Goal: Answer question/provide support: Share knowledge or assist other users

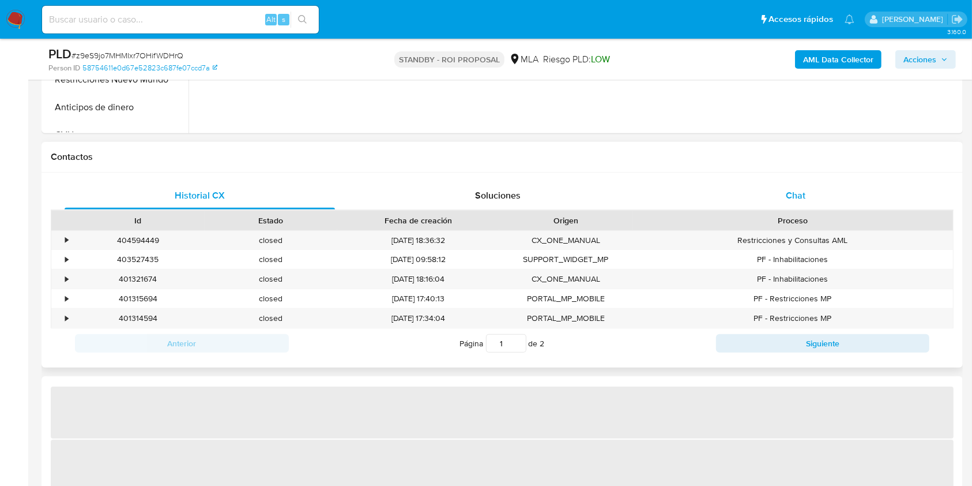
select select "10"
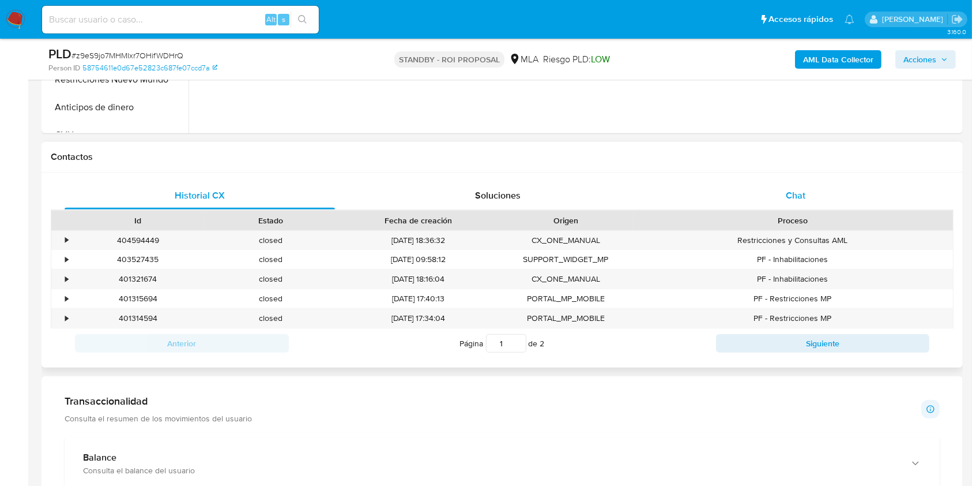
click at [773, 188] on div "Chat" at bounding box center [796, 196] width 270 height 28
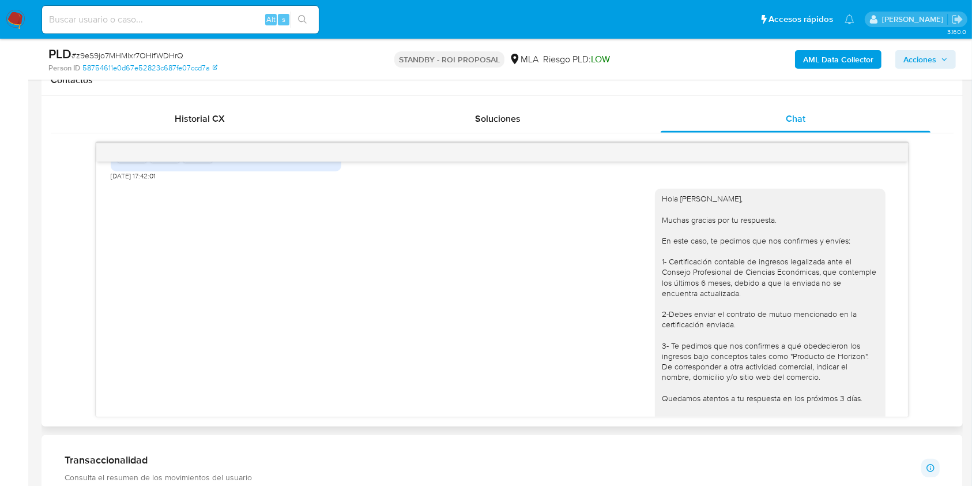
scroll to position [786, 0]
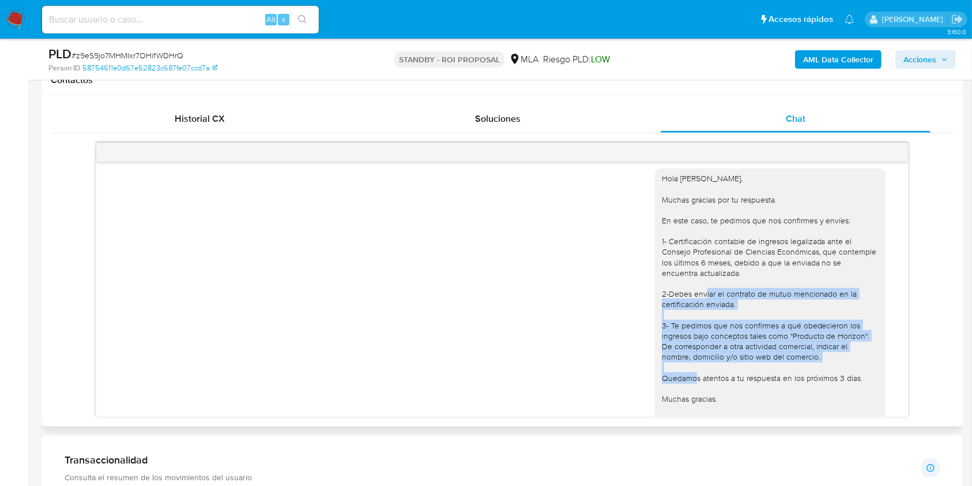
drag, startPoint x: 815, startPoint y: 379, endPoint x: 657, endPoint y: 312, distance: 171.1
click at [662, 312] on div "Hola Ramiro Ezequiel Segura, Muchas gracias por tu respuesta. En este caso, te …" at bounding box center [770, 309] width 217 height 273
copy div "Debes enviar el contrato de mutuo mencionado en la certificación enviada. 3- Te…"
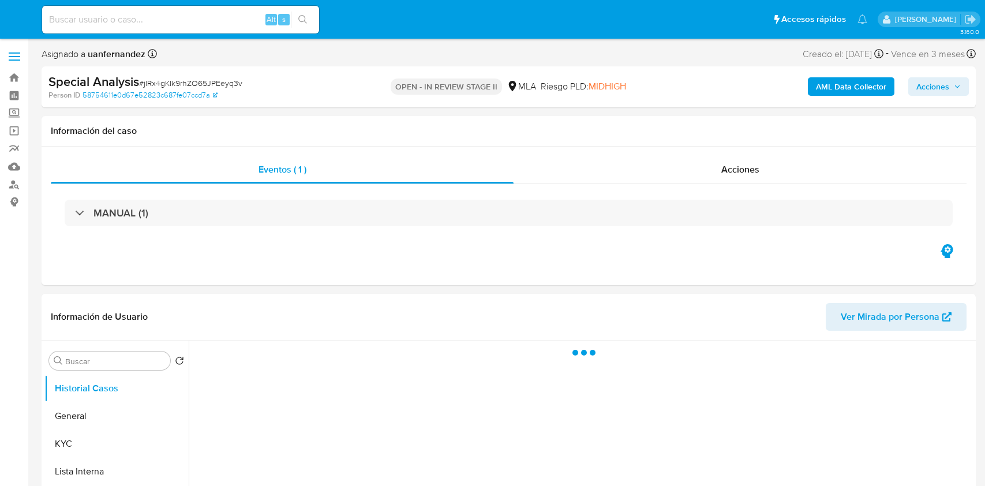
select select "10"
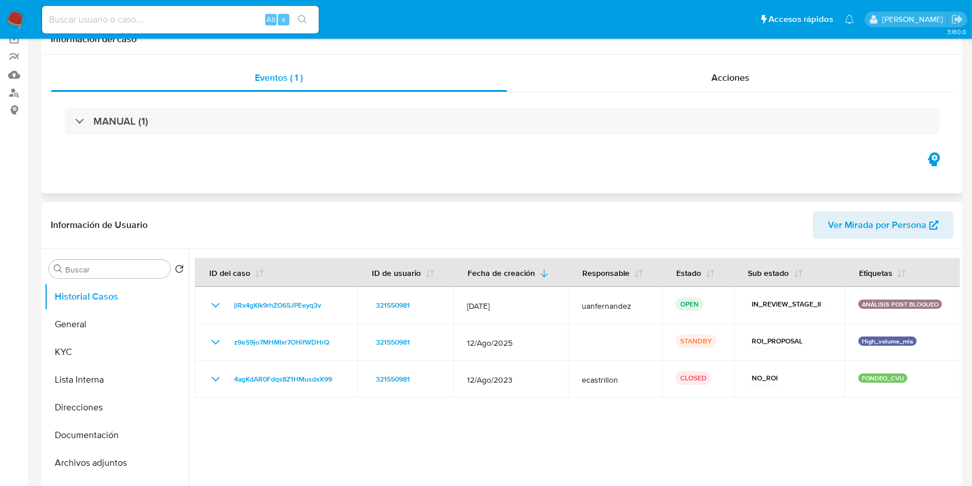
scroll to position [231, 0]
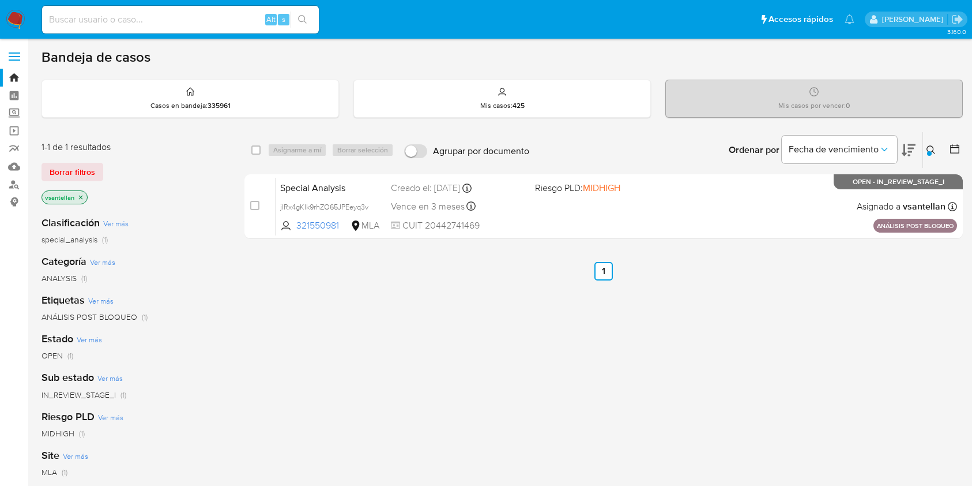
scroll to position [77, 0]
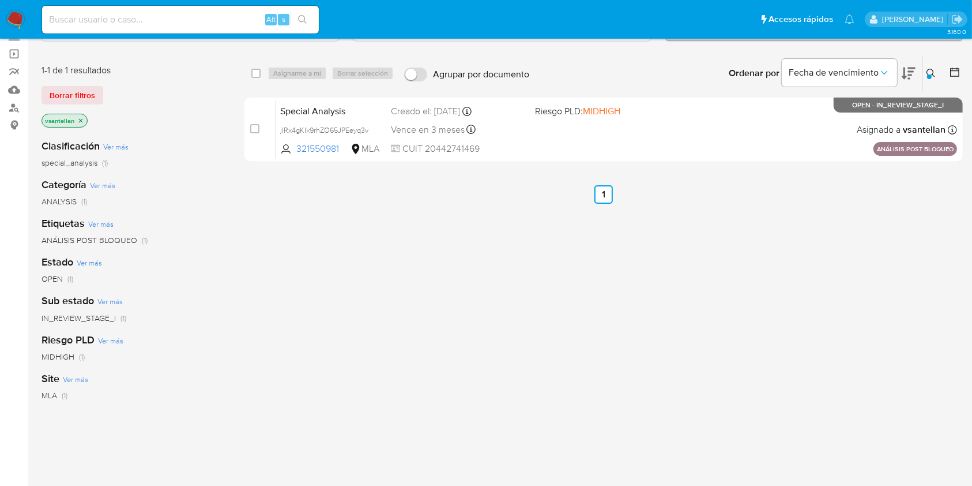
click at [22, 14] on img at bounding box center [16, 20] width 20 height 20
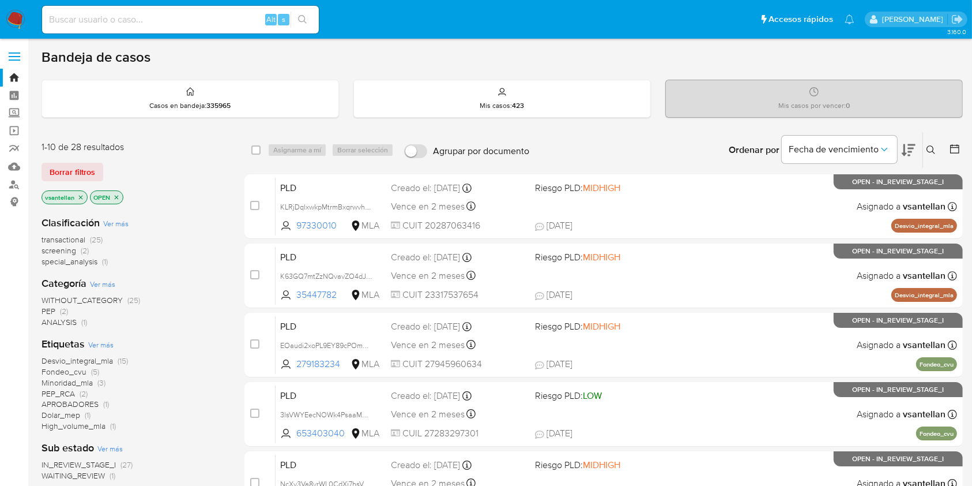
drag, startPoint x: 937, startPoint y: 152, endPoint x: 801, endPoint y: 211, distance: 148.3
click at [937, 151] on button at bounding box center [932, 150] width 19 height 14
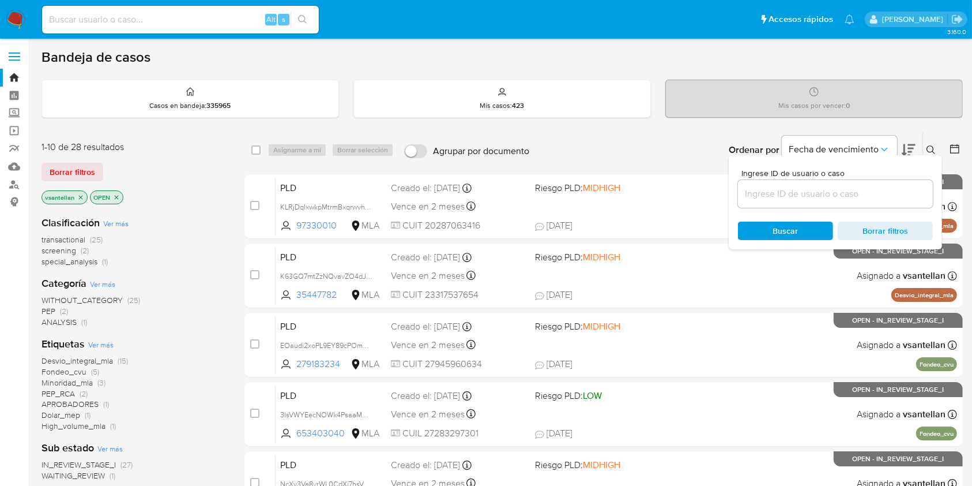
click at [790, 191] on input at bounding box center [835, 193] width 195 height 15
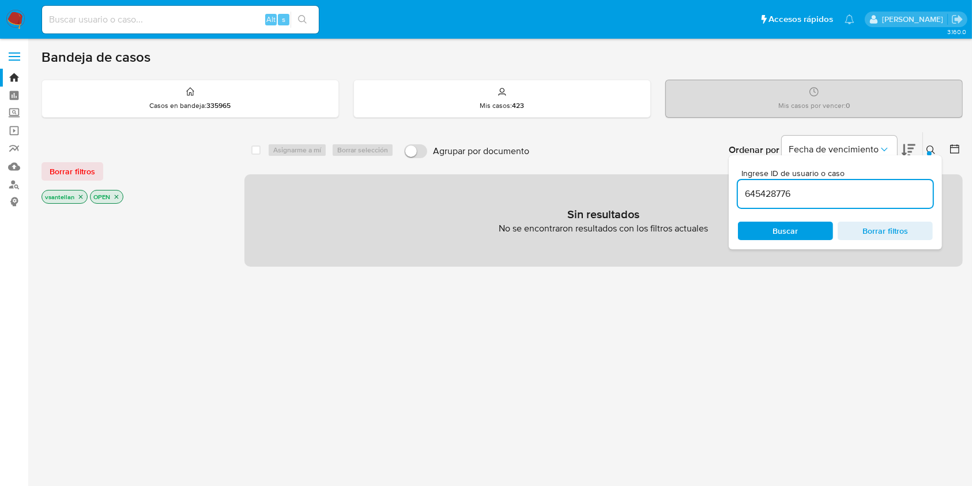
click at [115, 197] on icon "close-filter" at bounding box center [117, 197] width 4 height 4
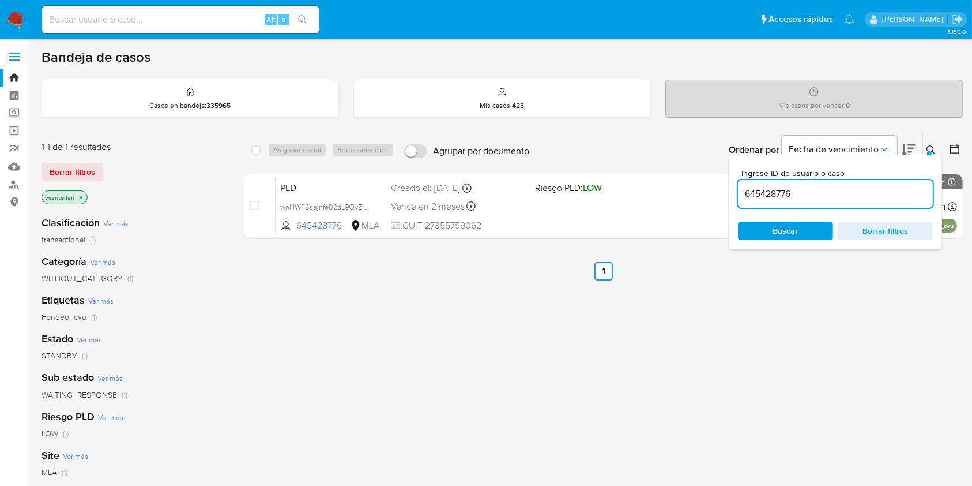
click at [927, 139] on div "Ingrese ID de usuario o caso 645428776 Buscar Borrar filtros" at bounding box center [933, 150] width 20 height 36
click at [930, 156] on div "Ingrese ID de usuario o caso 645428776 Buscar Borrar filtros" at bounding box center [835, 202] width 213 height 94
click at [929, 147] on icon at bounding box center [931, 149] width 9 height 9
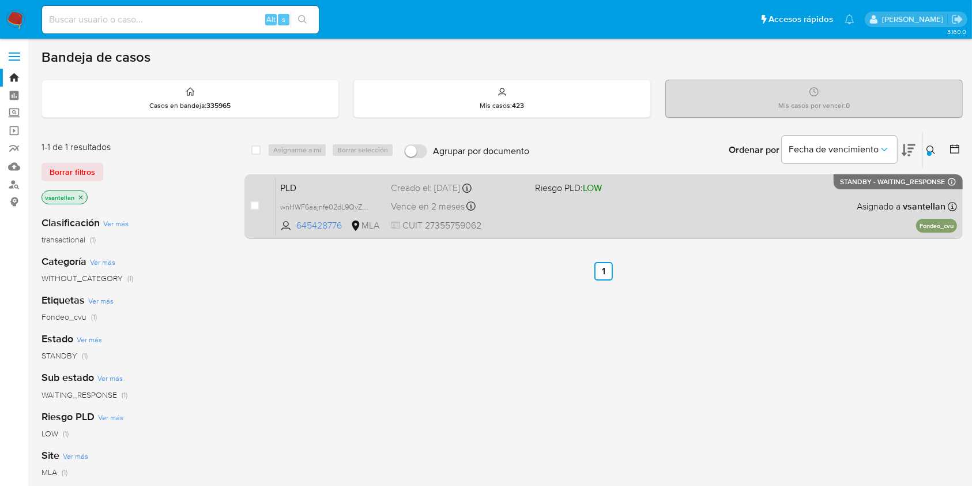
click at [832, 203] on div "PLD wnHWF6aajnfe02dL9QvZRupO 645428776 MLA Riesgo PLD: LOW Creado el: 12/09/202…" at bounding box center [617, 206] width 682 height 58
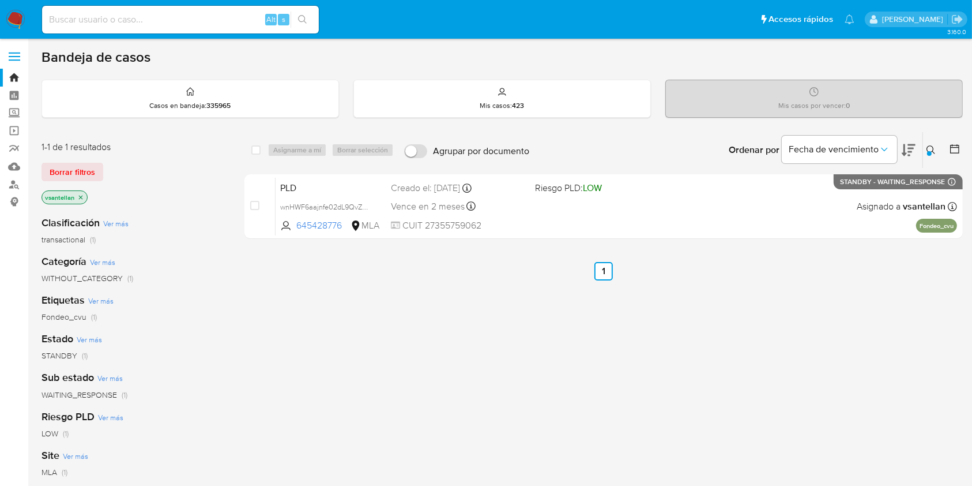
click at [929, 147] on icon at bounding box center [931, 149] width 9 height 9
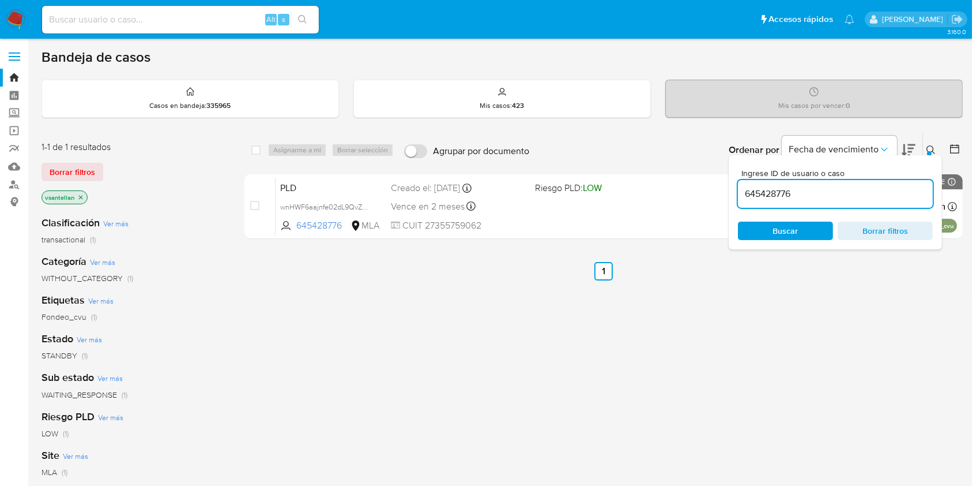
click at [864, 190] on input "645428776" at bounding box center [835, 193] width 195 height 15
click at [929, 149] on icon at bounding box center [931, 149] width 9 height 9
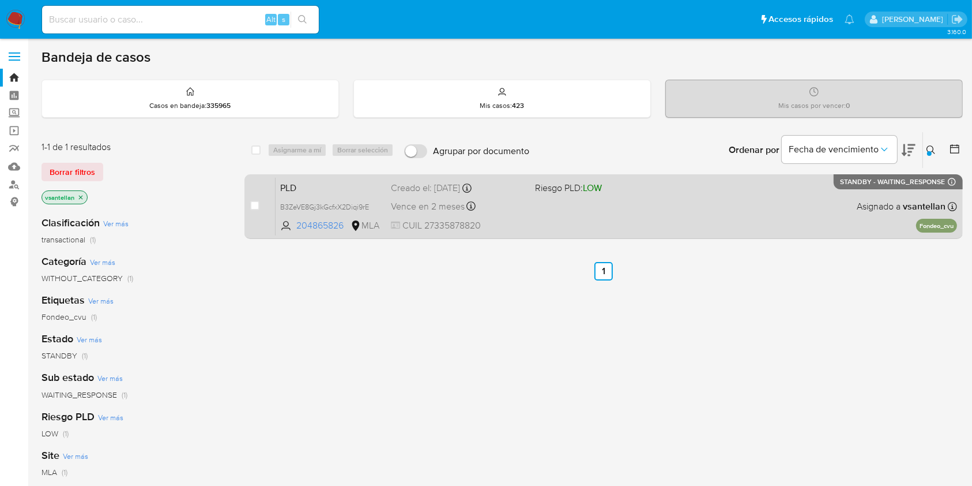
click at [850, 211] on div "PLD B3ZeVE8Gj3kGcfxX2Diqi9rE 204865826 MLA Riesgo PLD: LOW Creado el: 12/09/202…" at bounding box center [617, 206] width 682 height 58
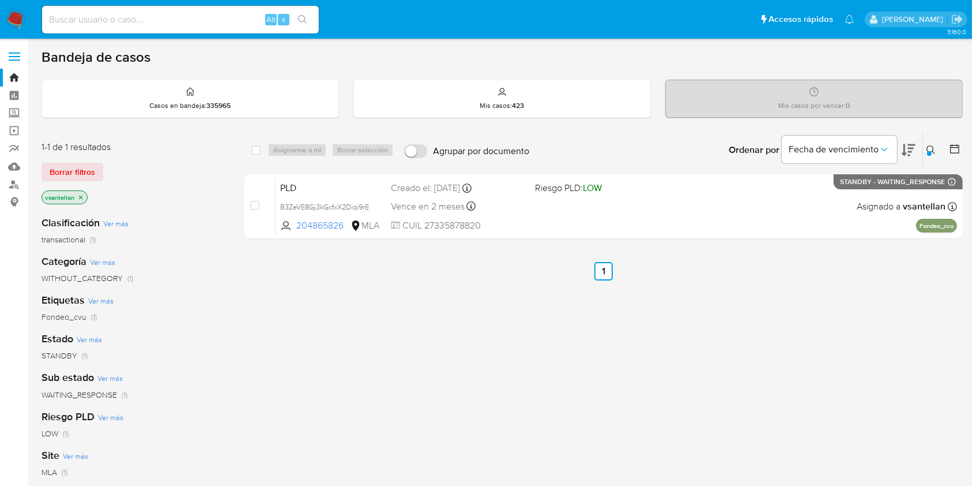
drag, startPoint x: 933, startPoint y: 152, endPoint x: 903, endPoint y: 191, distance: 49.8
click at [933, 152] on icon at bounding box center [931, 149] width 9 height 9
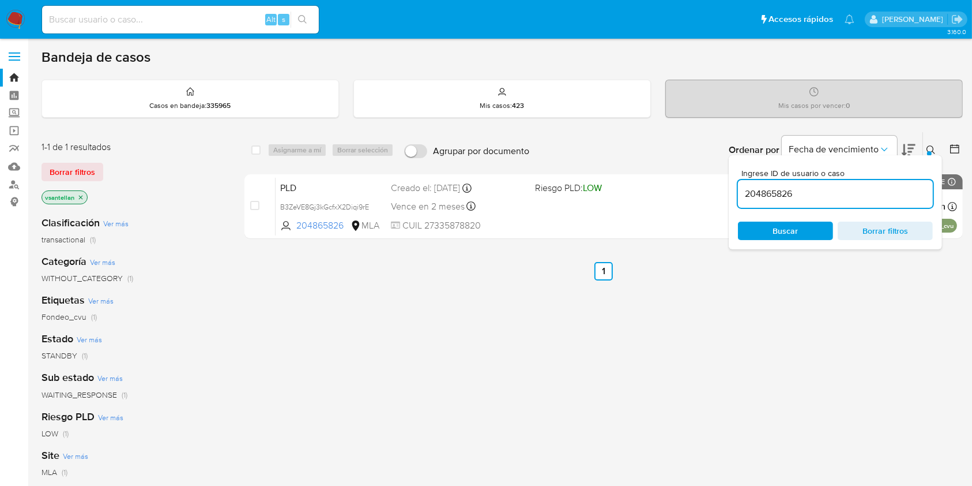
click at [856, 195] on input "204865826" at bounding box center [835, 193] width 195 height 15
click at [927, 148] on icon at bounding box center [931, 149] width 9 height 9
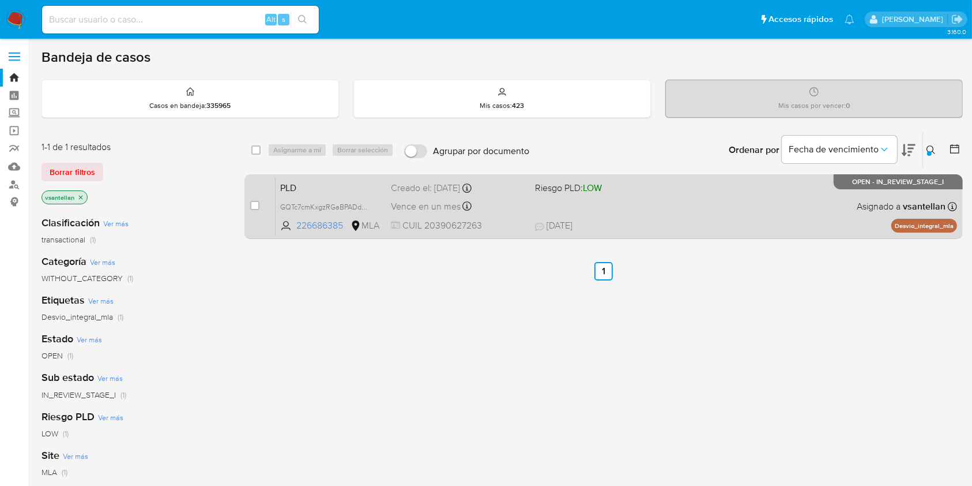
click at [802, 207] on div "PLD GQTc7cmKxgzRGaBPADdC6nuD 226686385 MLA Riesgo PLD: LOW Creado el: 12/08/202…" at bounding box center [617, 206] width 682 height 58
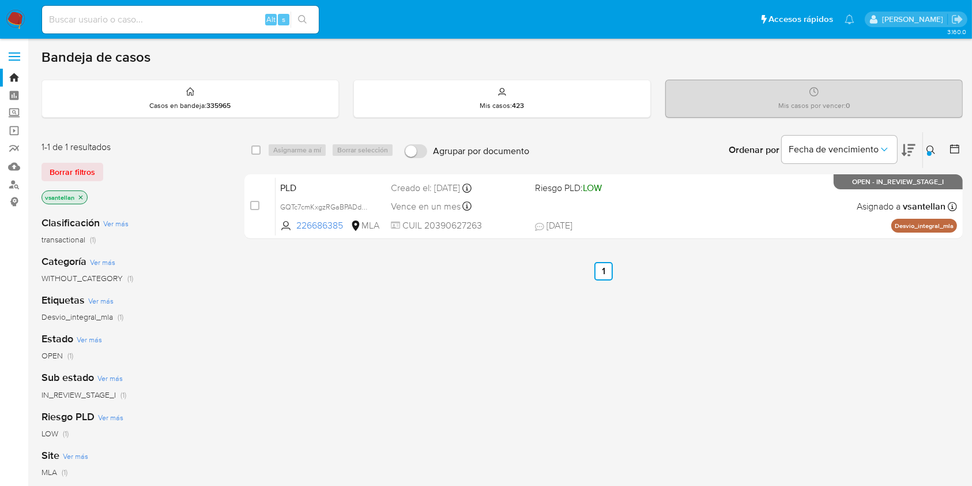
click at [929, 145] on icon at bounding box center [931, 149] width 9 height 9
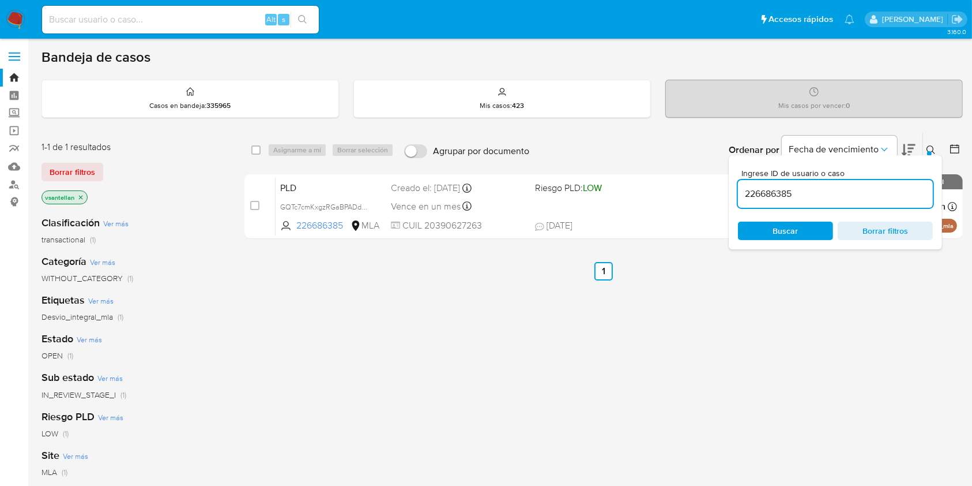
click at [894, 196] on input "226686385" at bounding box center [835, 193] width 195 height 15
click at [931, 150] on icon at bounding box center [931, 149] width 9 height 9
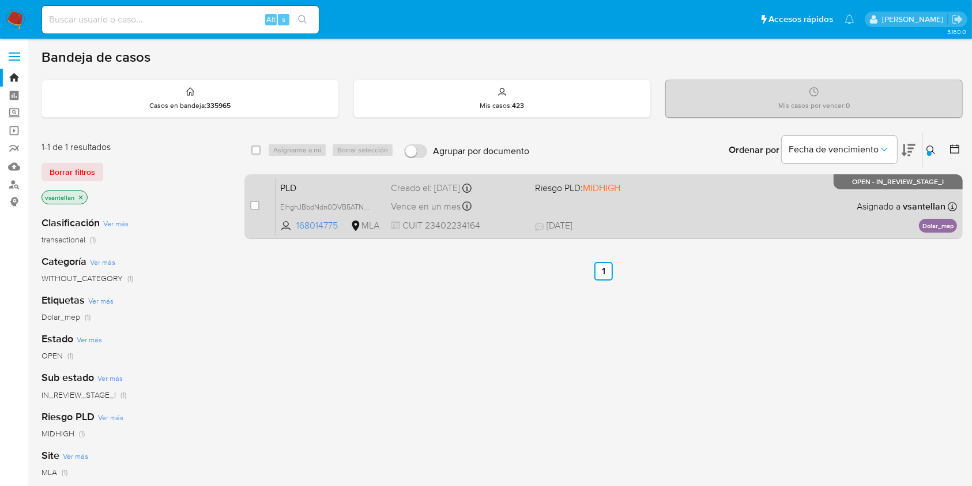
click at [869, 207] on span "Asignado a vsantellan" at bounding box center [901, 206] width 89 height 13
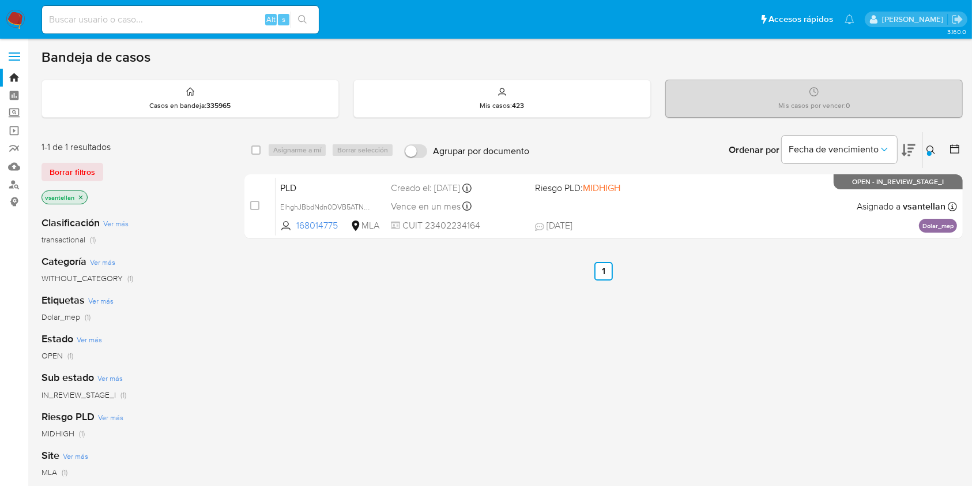
drag, startPoint x: 932, startPoint y: 145, endPoint x: 923, endPoint y: 158, distance: 16.2
click at [932, 145] on icon at bounding box center [931, 149] width 9 height 9
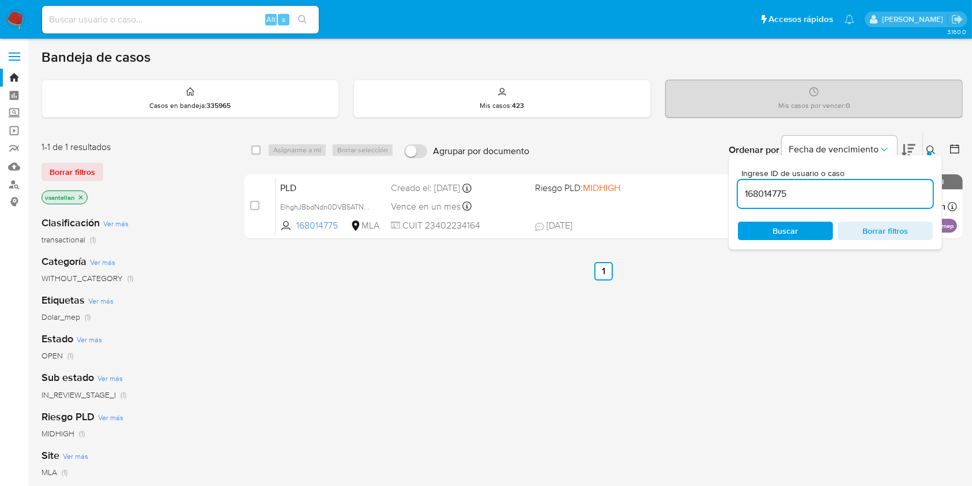
click at [865, 189] on input "168014775" at bounding box center [835, 193] width 195 height 15
click at [933, 148] on icon at bounding box center [931, 149] width 9 height 9
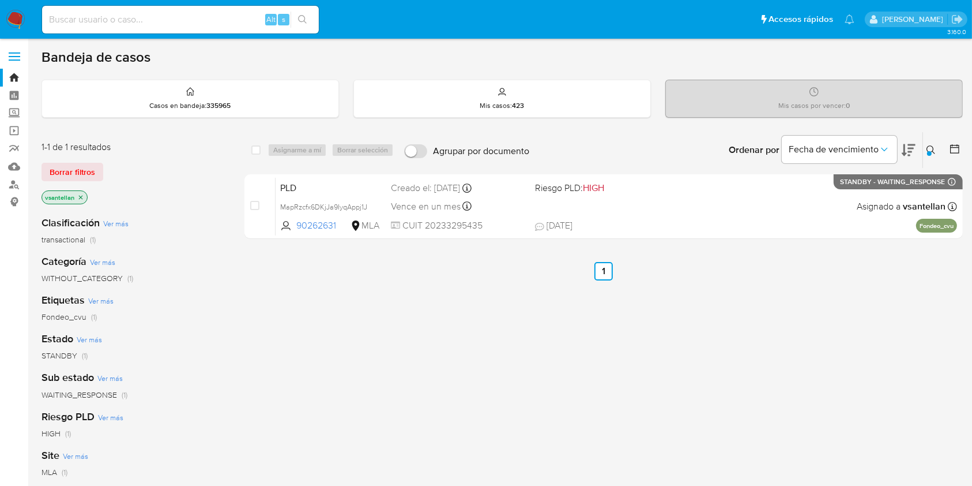
click at [930, 149] on icon at bounding box center [931, 149] width 9 height 9
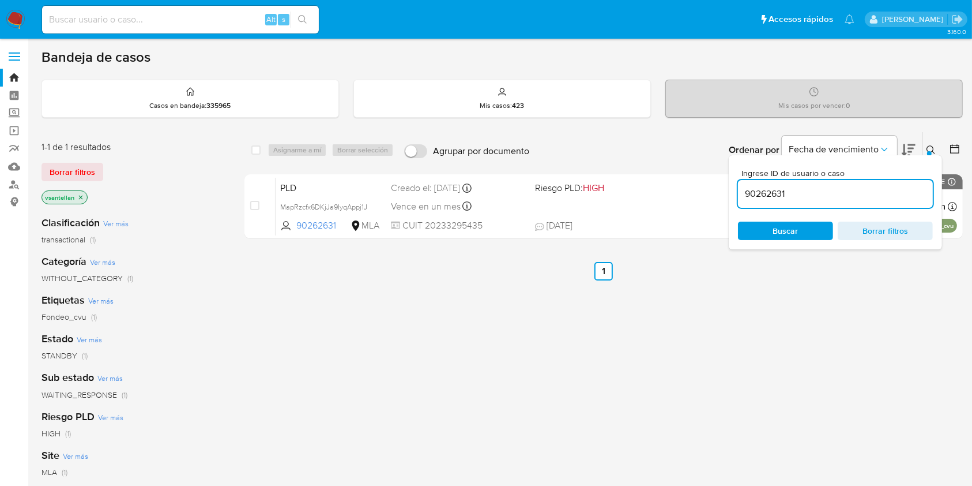
click at [861, 192] on input "90262631" at bounding box center [835, 193] width 195 height 15
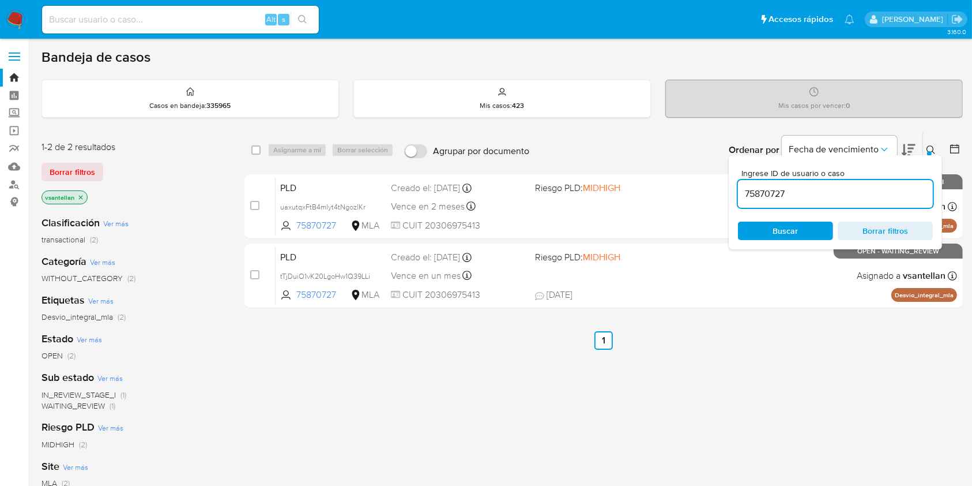
click at [931, 146] on icon at bounding box center [931, 149] width 9 height 9
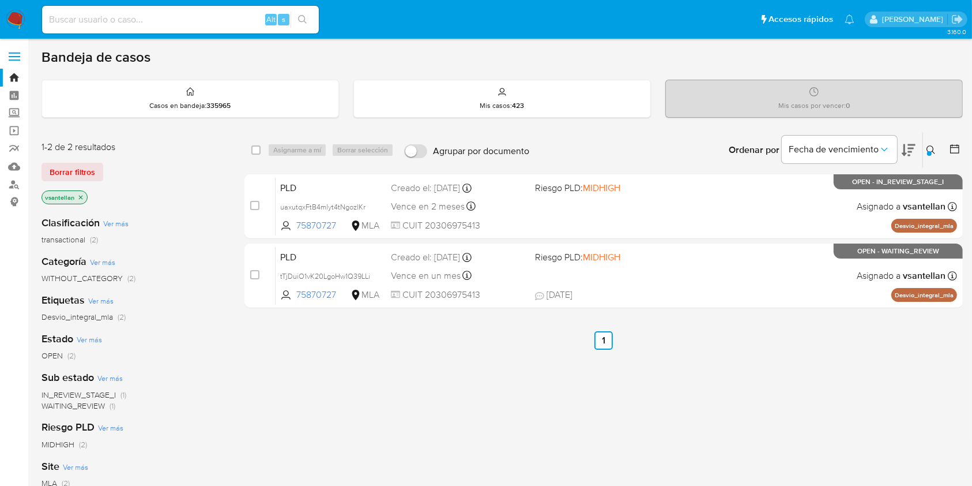
click at [931, 145] on icon at bounding box center [931, 149] width 9 height 9
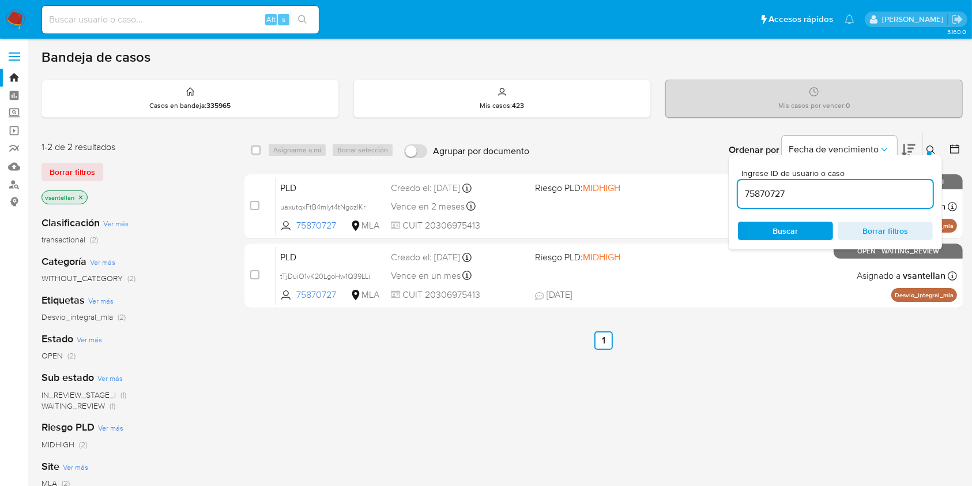
click at [831, 197] on input "75870727" at bounding box center [835, 193] width 195 height 15
type input "653403040"
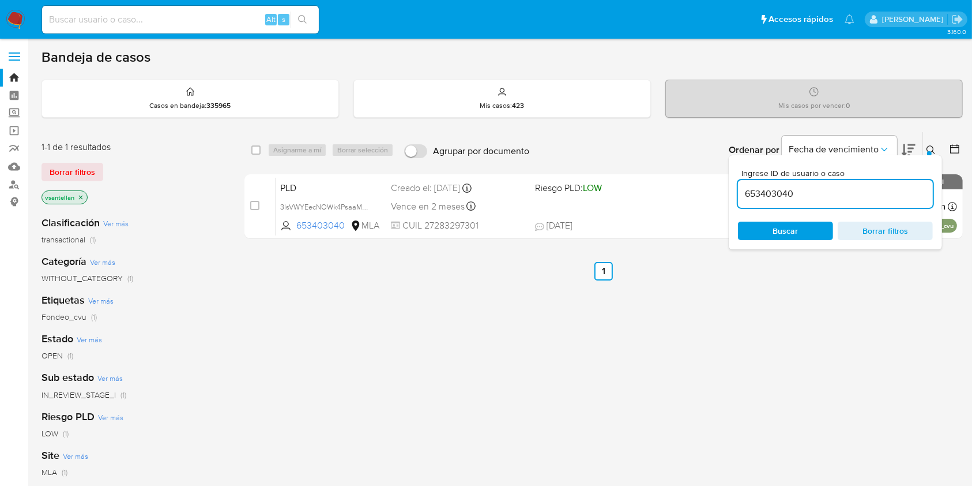
click at [932, 146] on icon at bounding box center [931, 149] width 9 height 9
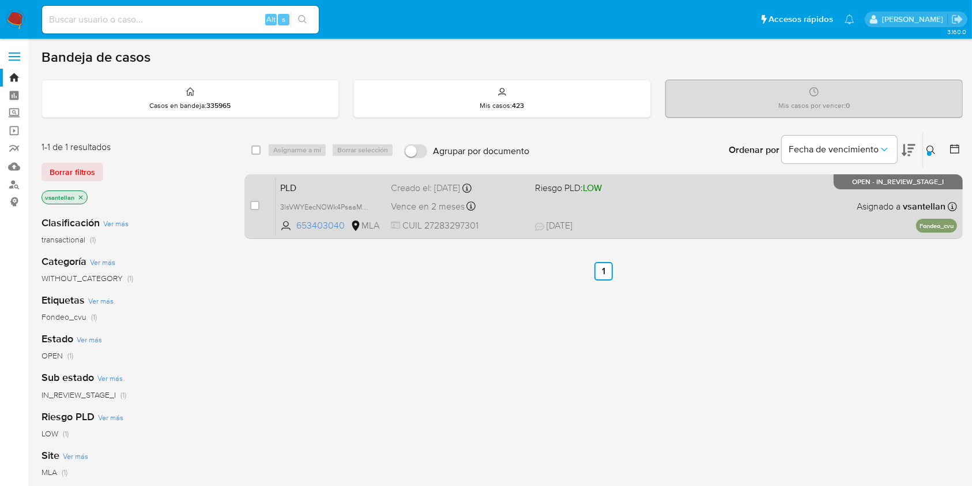
click at [776, 212] on div "PLD 3lsVWYEecNOWk4PsaaMQudH1 653403040 MLA Riesgo PLD: LOW Creado el: 12/09/202…" at bounding box center [617, 206] width 682 height 58
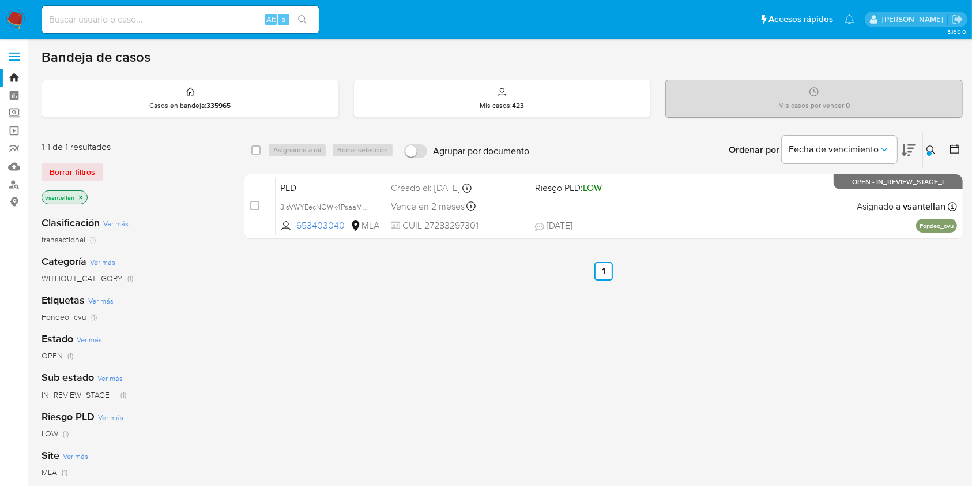
click at [18, 16] on img at bounding box center [16, 20] width 20 height 20
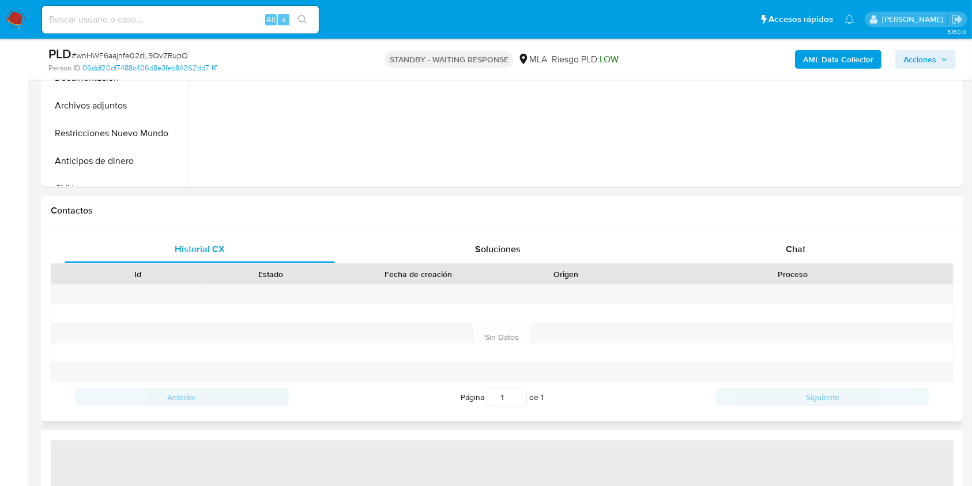
scroll to position [461, 0]
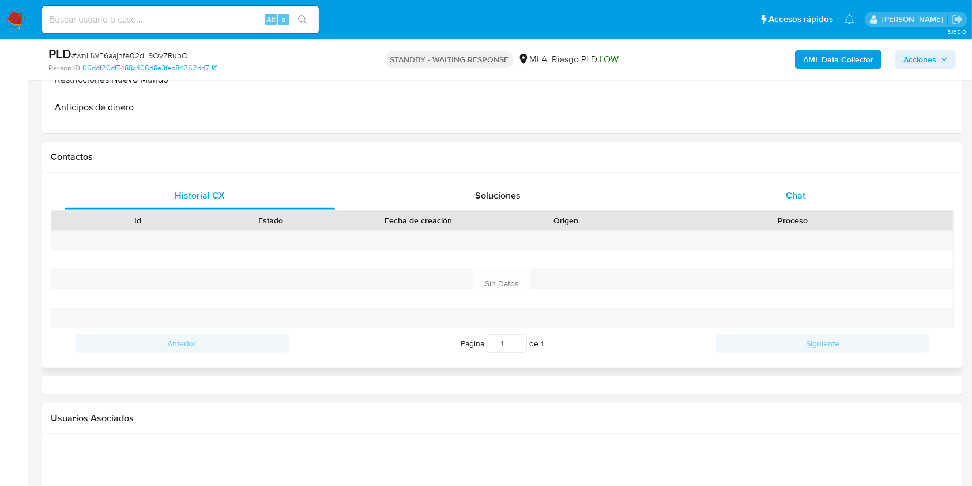
select select "10"
click at [832, 200] on div "Chat" at bounding box center [796, 196] width 270 height 28
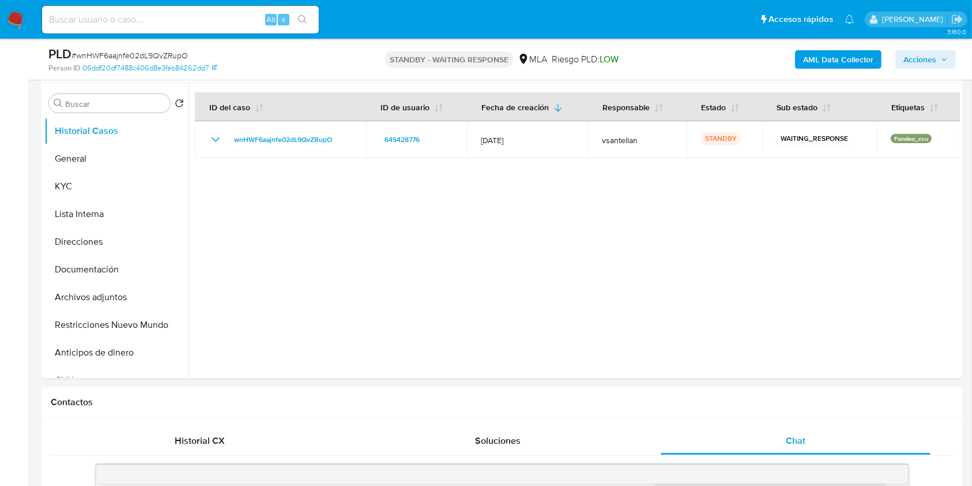
scroll to position [199, 0]
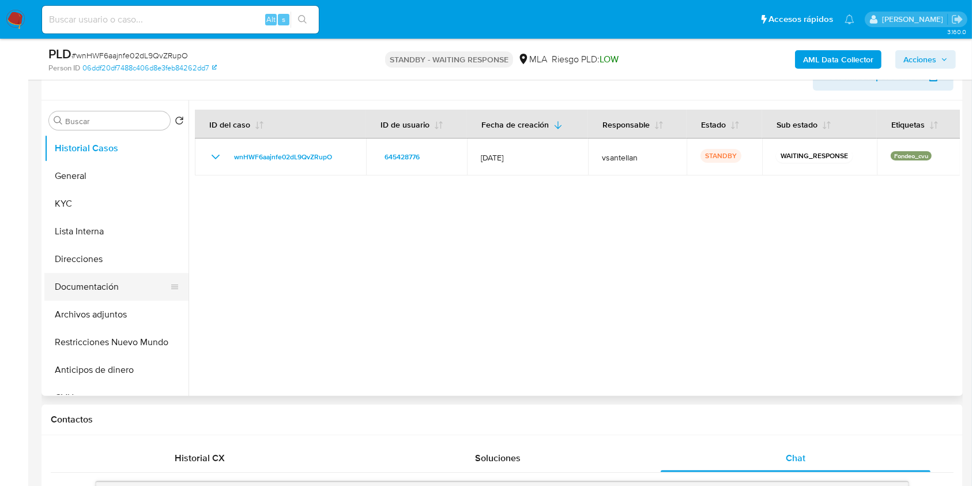
click at [106, 277] on button "Documentación" at bounding box center [111, 287] width 135 height 28
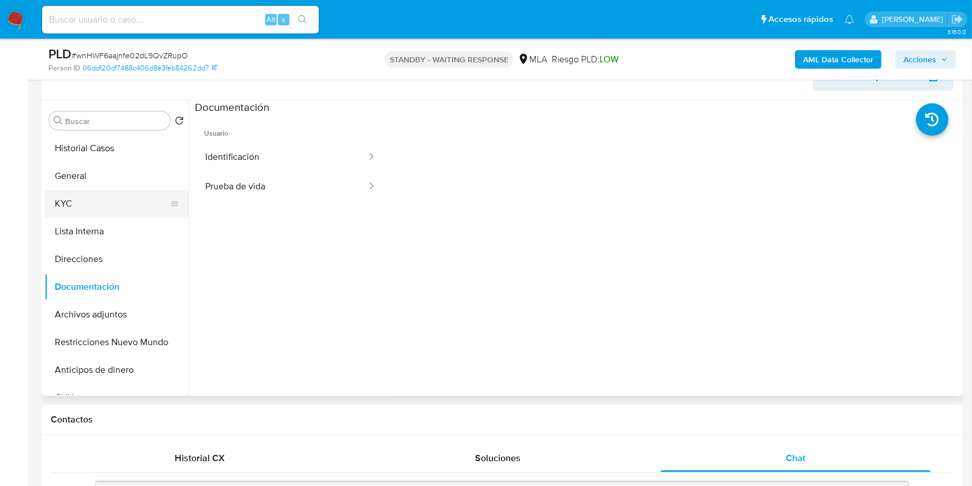
click at [105, 202] on button "KYC" at bounding box center [111, 204] width 135 height 28
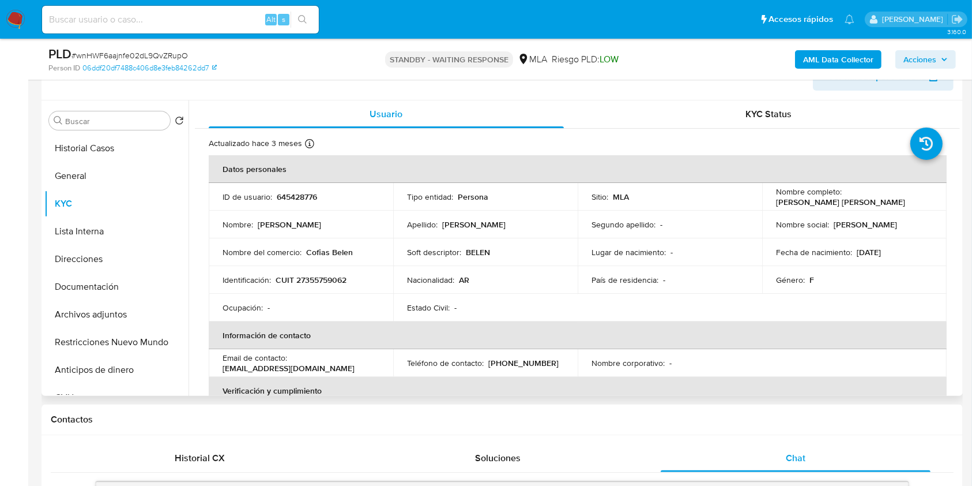
click at [327, 281] on p "CUIT 27355759062" at bounding box center [311, 280] width 71 height 10
copy p "27355759062"
click at [120, 307] on button "Archivos adjuntos" at bounding box center [111, 314] width 135 height 28
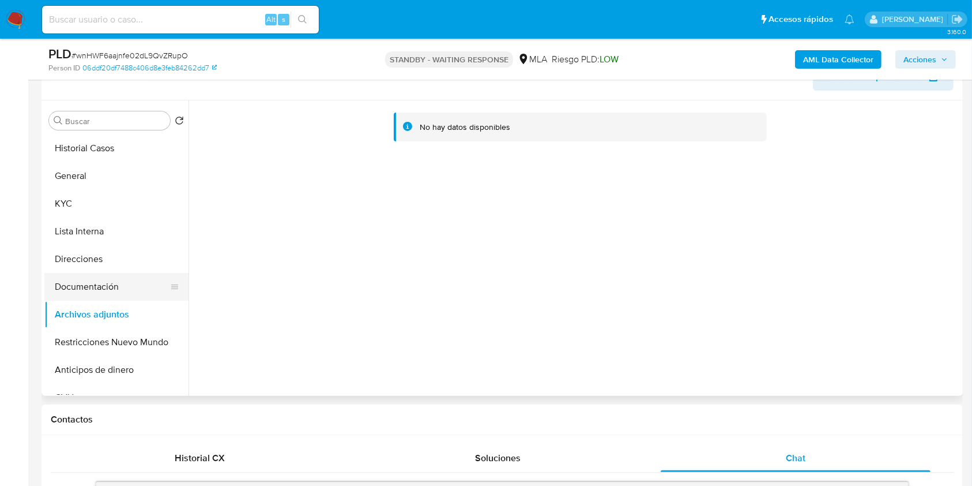
click at [126, 282] on button "Documentación" at bounding box center [111, 287] width 135 height 28
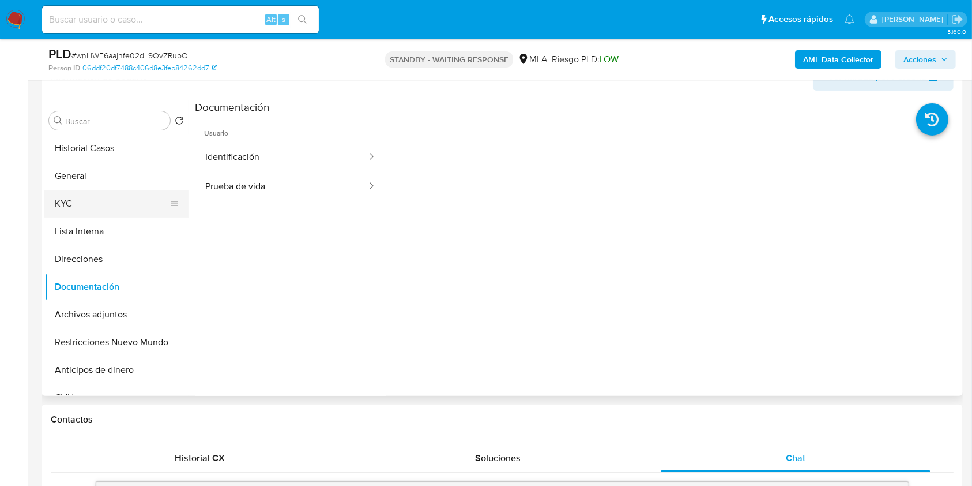
click at [94, 215] on button "KYC" at bounding box center [111, 204] width 135 height 28
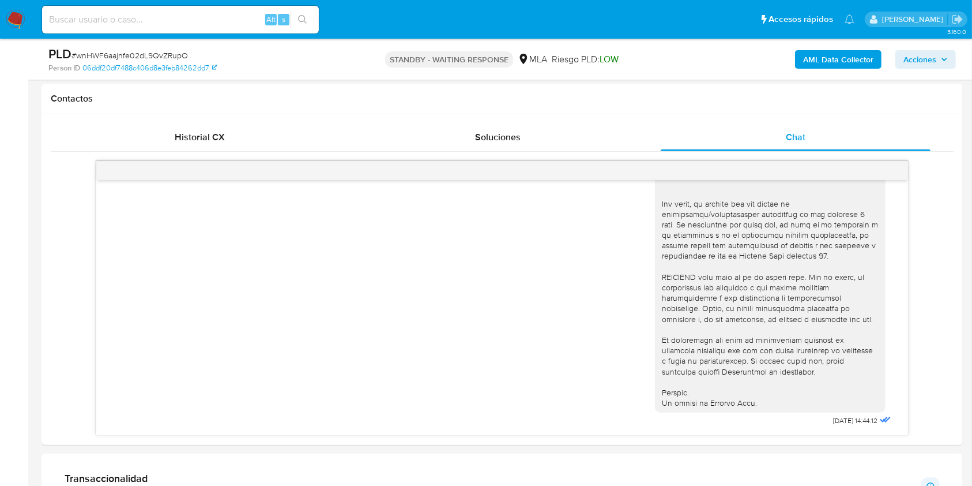
scroll to position [145, 0]
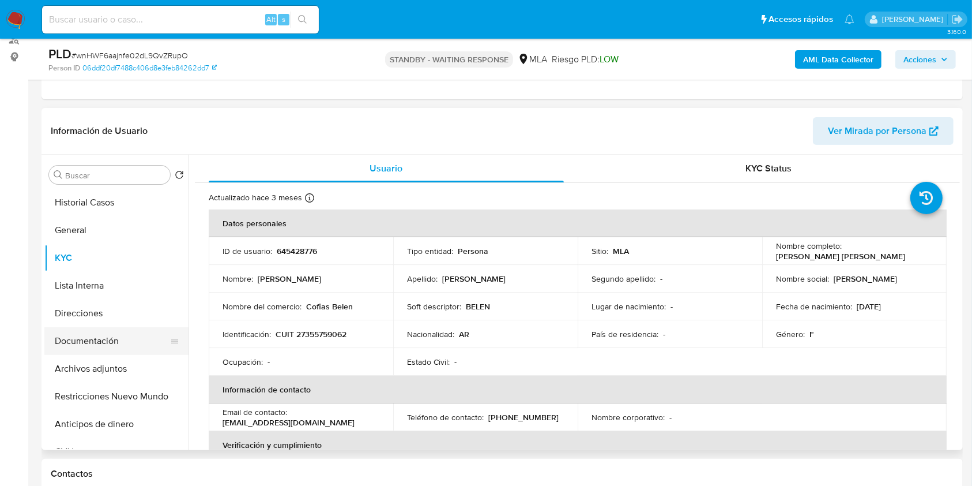
click at [113, 330] on button "Documentación" at bounding box center [111, 341] width 135 height 28
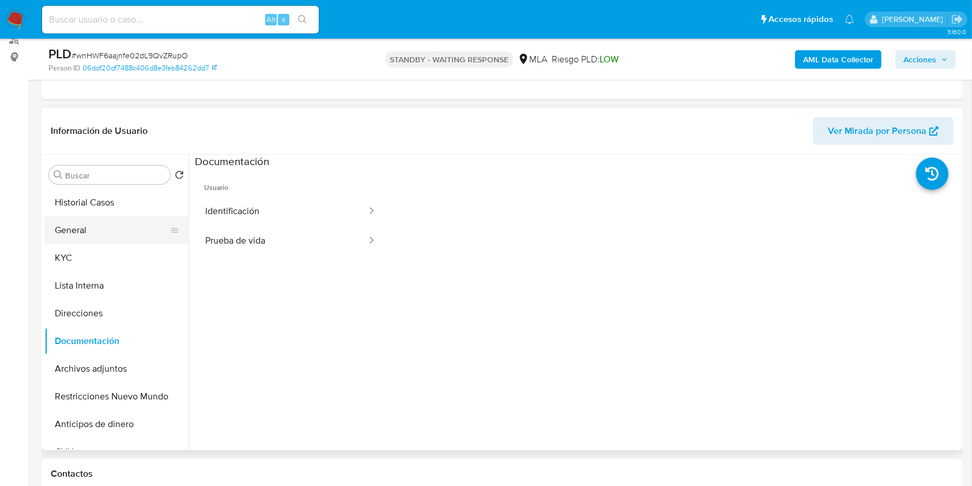
click at [106, 242] on button "General" at bounding box center [111, 230] width 135 height 28
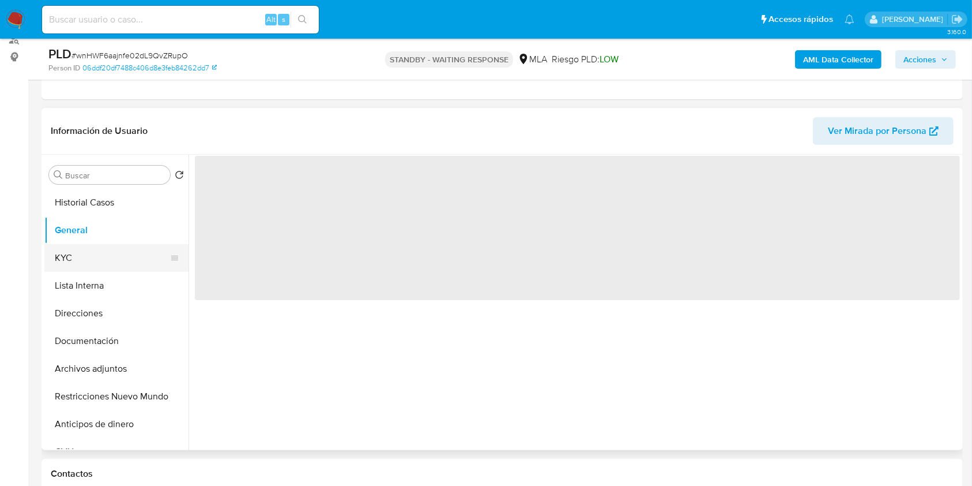
click at [110, 247] on button "KYC" at bounding box center [111, 258] width 135 height 28
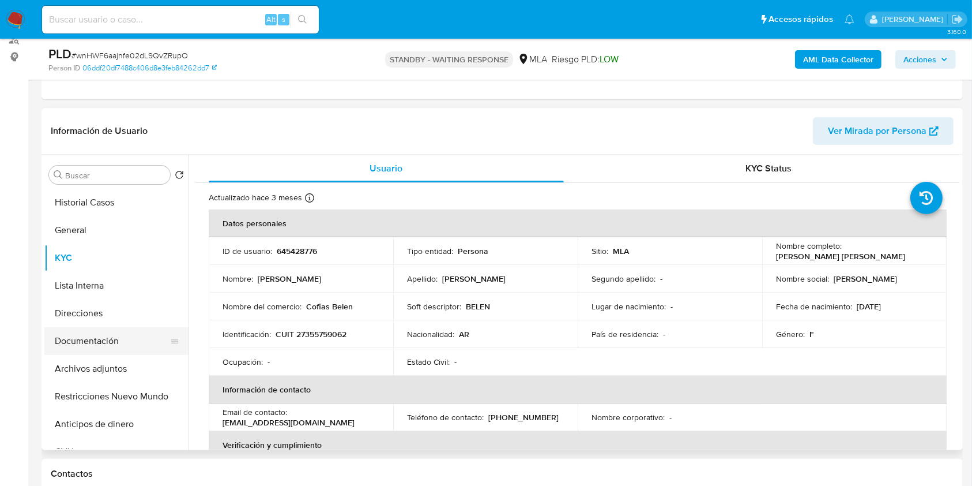
drag, startPoint x: 142, startPoint y: 336, endPoint x: 140, endPoint y: 329, distance: 8.0
click at [142, 337] on button "Documentación" at bounding box center [111, 341] width 135 height 28
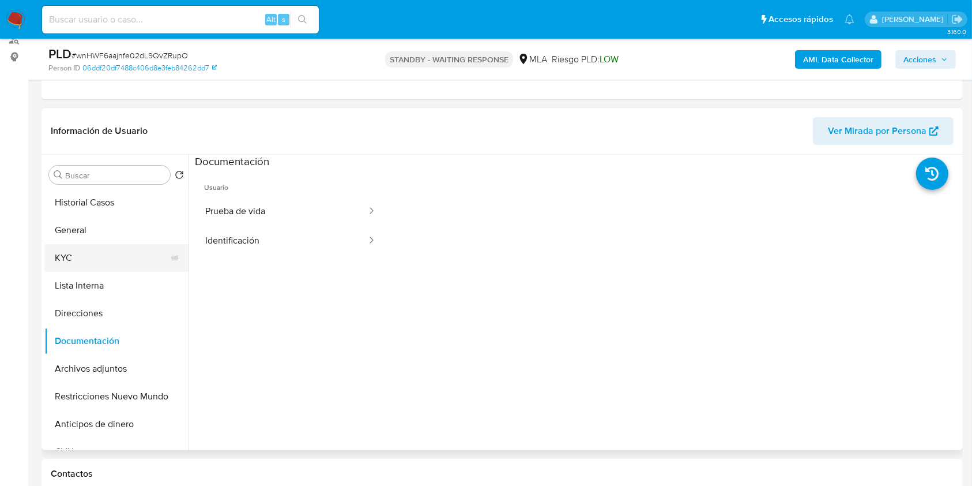
click at [105, 264] on button "KYC" at bounding box center [111, 258] width 135 height 28
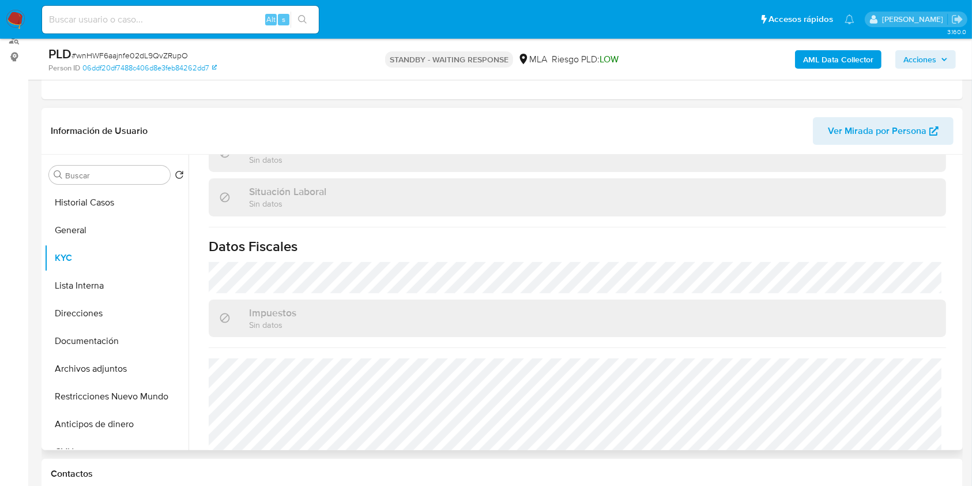
scroll to position [607, 0]
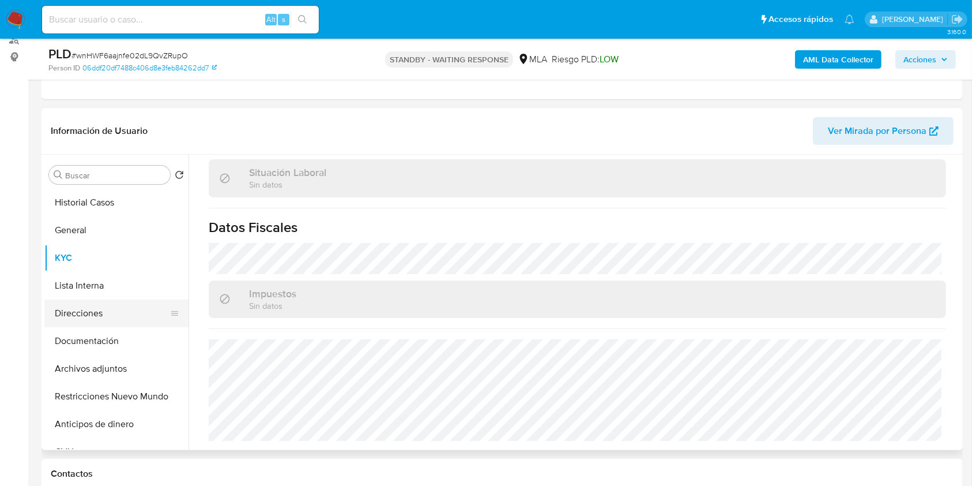
click at [132, 316] on button "Direcciones" at bounding box center [111, 313] width 135 height 28
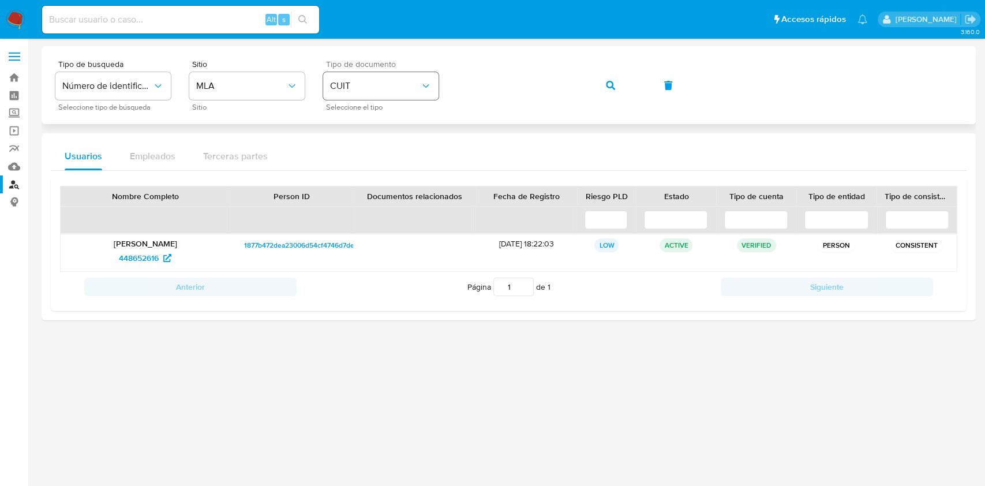
click at [397, 88] on div "Tipo de busqueda Número de identificación Seleccione tipo de búsqueda Sitio MLA…" at bounding box center [508, 85] width 906 height 50
click at [593, 80] on button "button" at bounding box center [610, 86] width 39 height 28
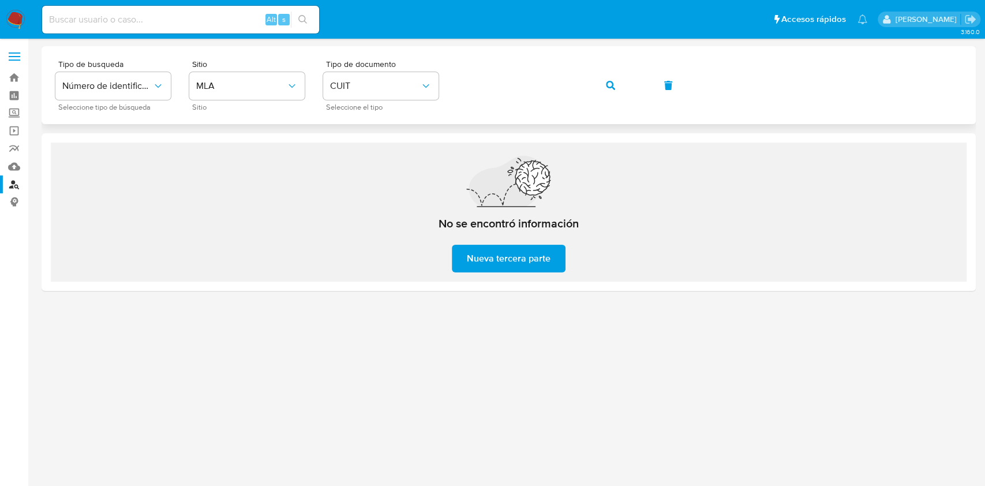
click at [603, 75] on button "button" at bounding box center [610, 86] width 39 height 28
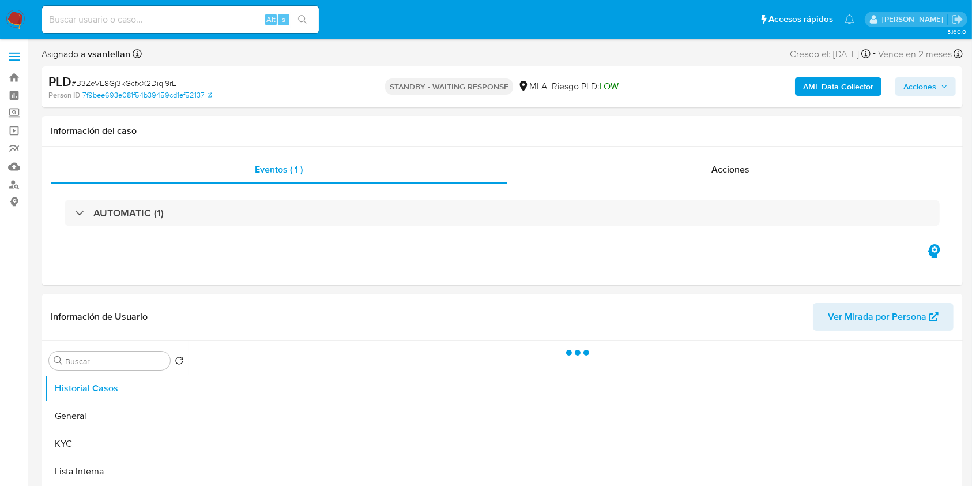
select select "10"
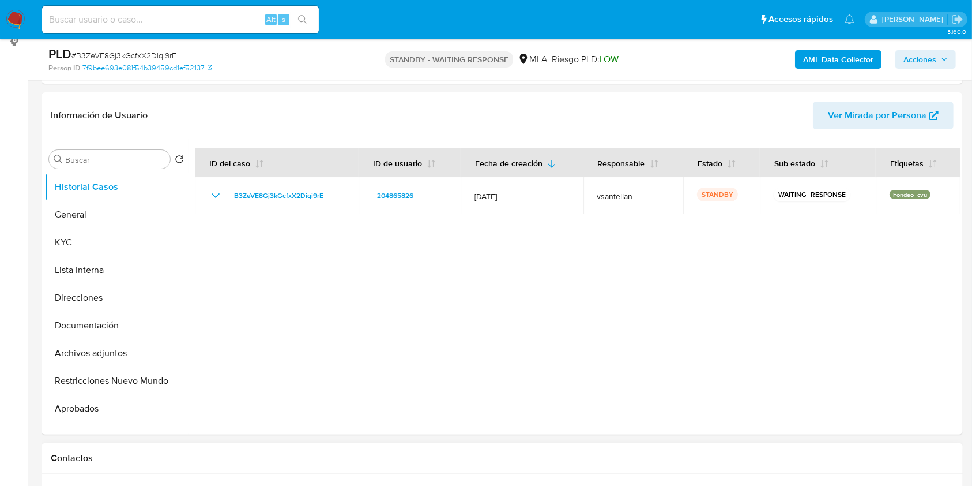
scroll to position [231, 0]
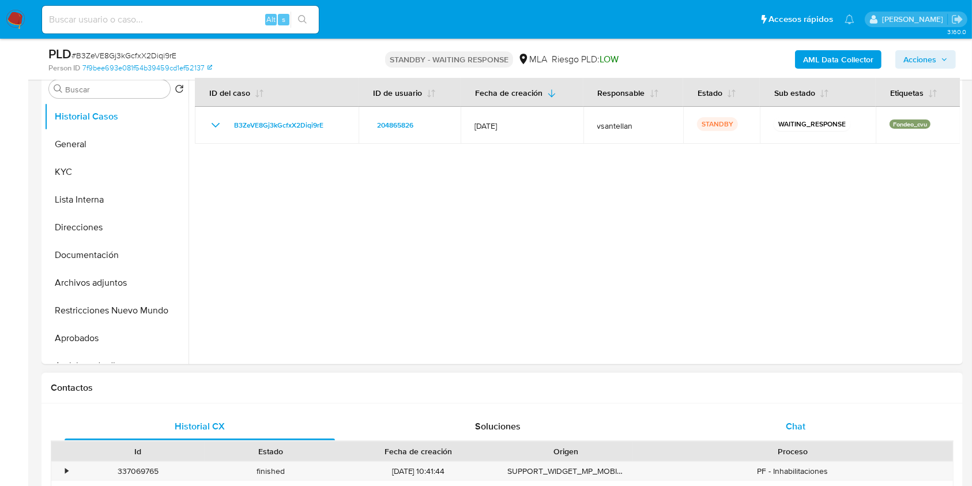
click at [851, 427] on div "Chat" at bounding box center [796, 426] width 270 height 28
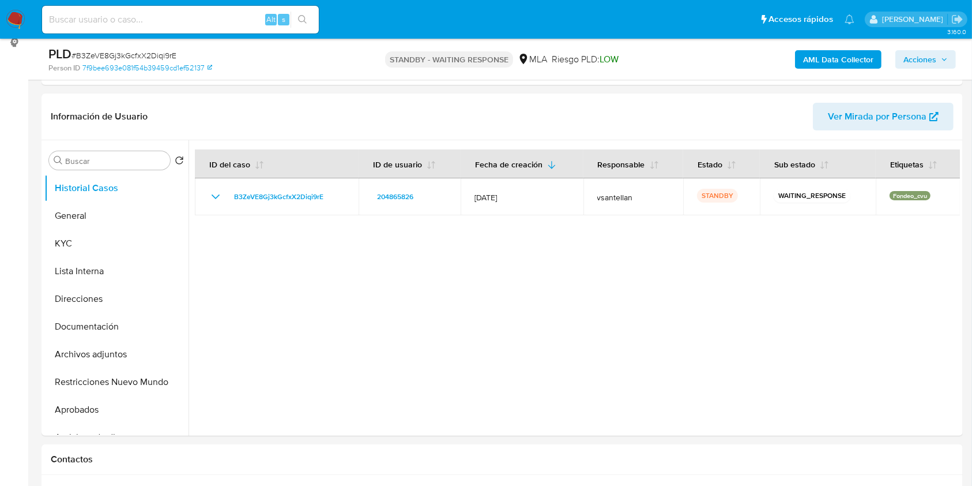
scroll to position [142, 0]
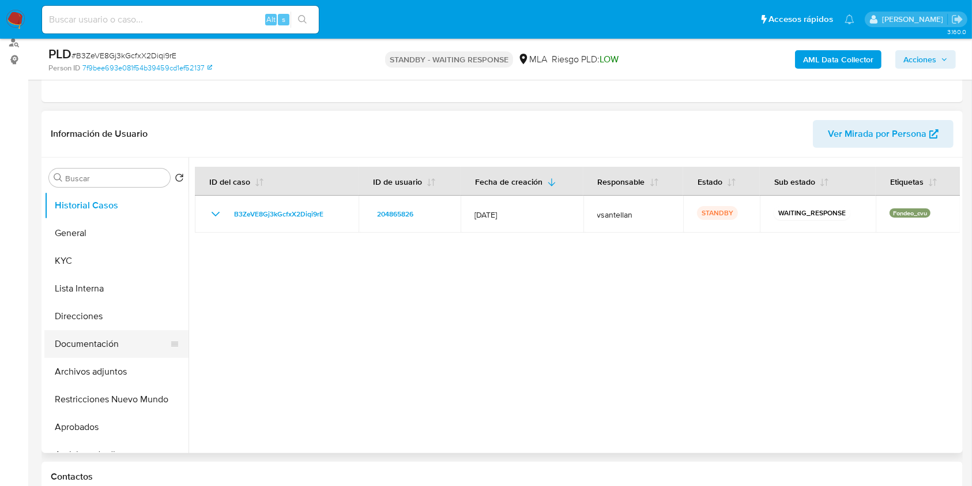
click at [141, 345] on button "Documentación" at bounding box center [111, 344] width 135 height 28
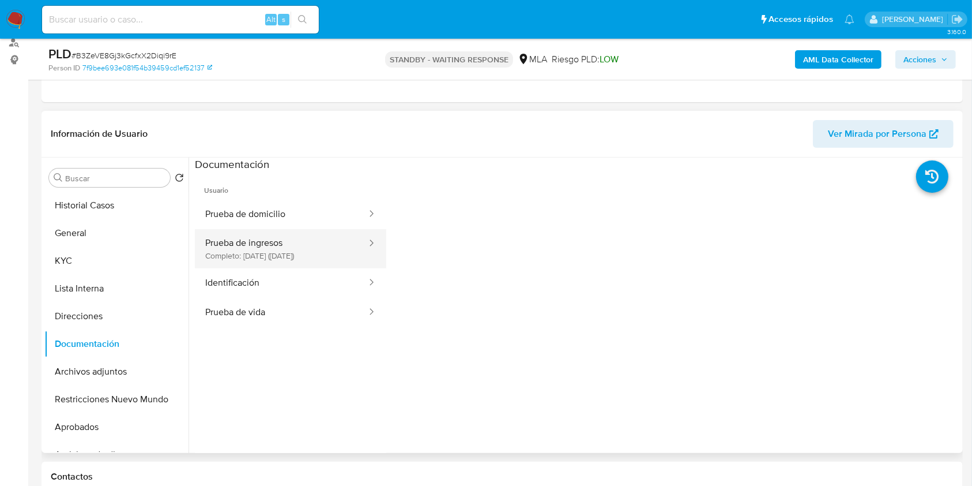
click at [254, 259] on button "Prueba de ingresos Completo: 24/08/2024 (hace un año)" at bounding box center [281, 248] width 173 height 39
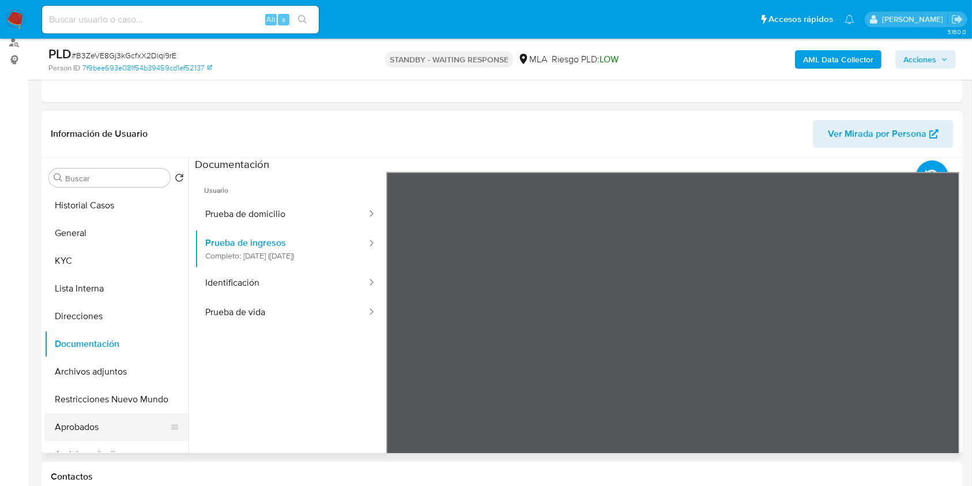
click at [82, 414] on button "Aprobados" at bounding box center [111, 427] width 135 height 28
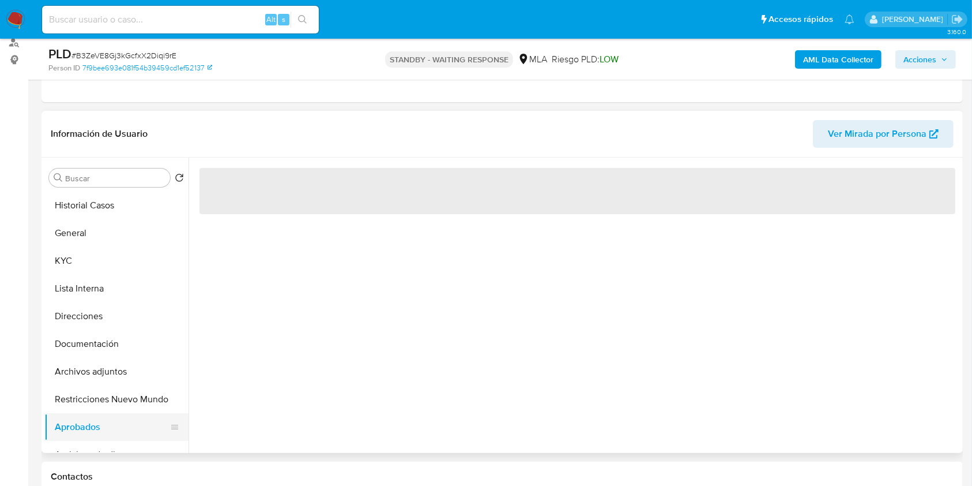
click at [85, 431] on button "Aprobados" at bounding box center [111, 427] width 135 height 28
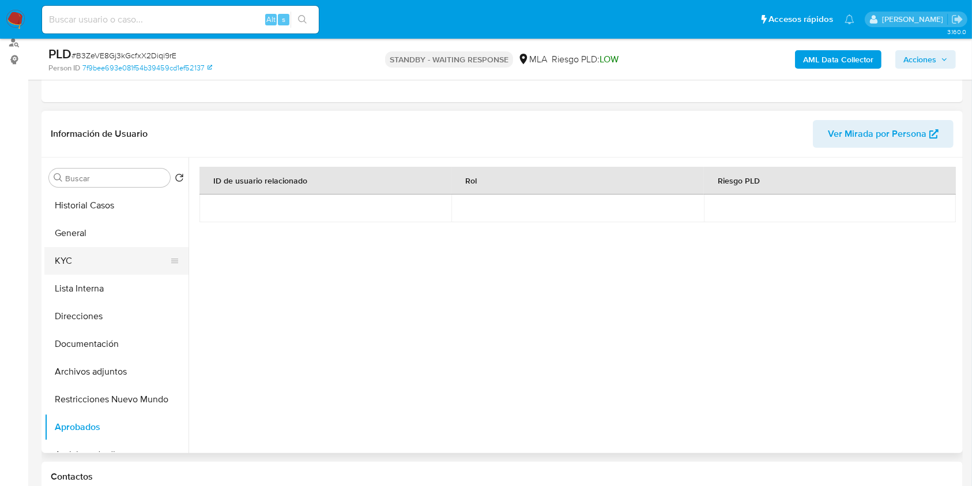
click at [92, 264] on button "KYC" at bounding box center [111, 261] width 135 height 28
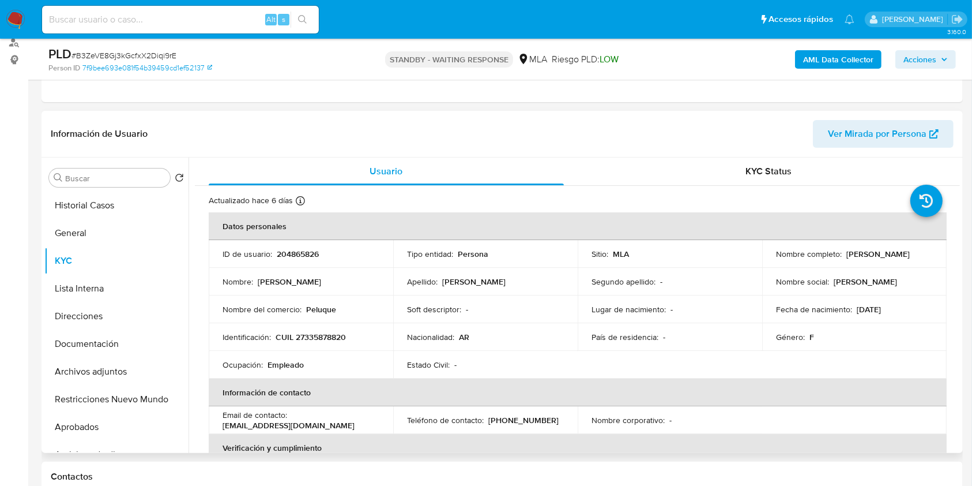
click at [342, 337] on p "CUIL 27335878820" at bounding box center [311, 337] width 70 height 10
copy p "27335878820"
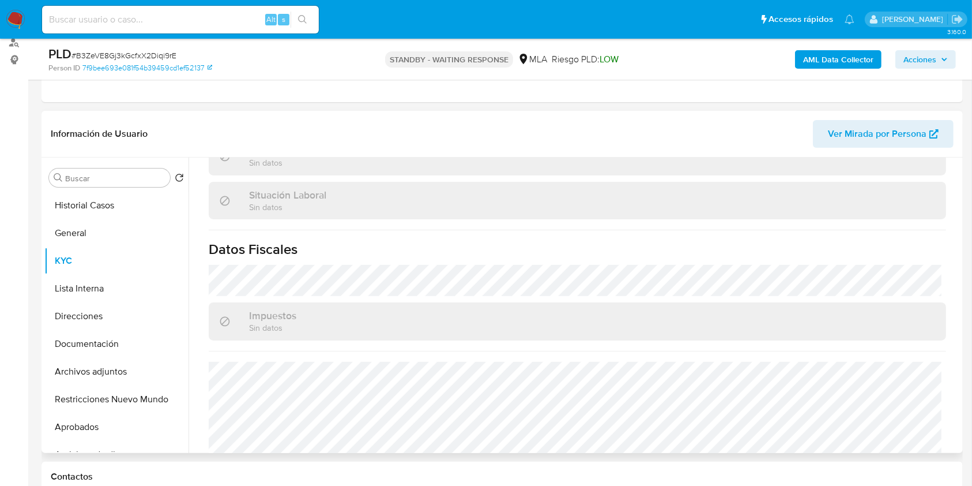
scroll to position [596, 0]
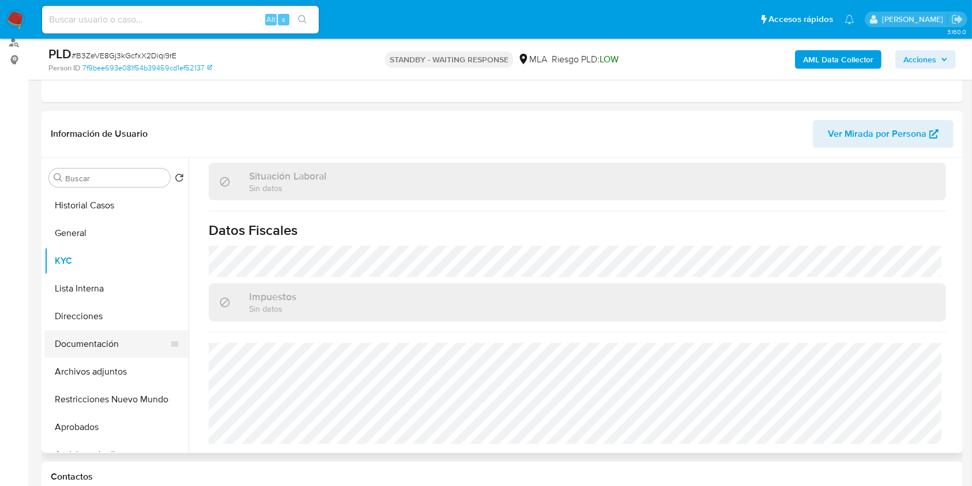
click at [138, 329] on ul "Historial Casos General KYC Lista Interna Direcciones Documentación Archivos ad…" at bounding box center [116, 321] width 144 height 260
click at [138, 329] on button "Direcciones" at bounding box center [111, 316] width 135 height 28
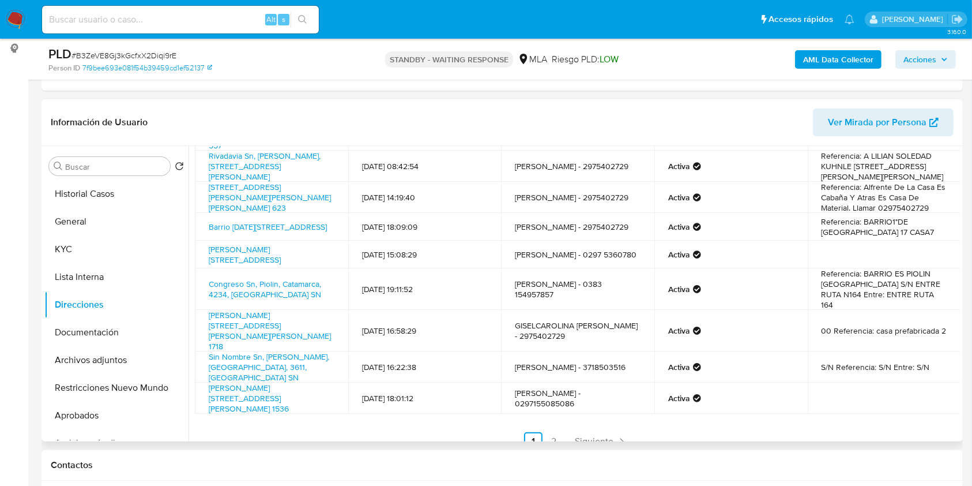
scroll to position [129, 0]
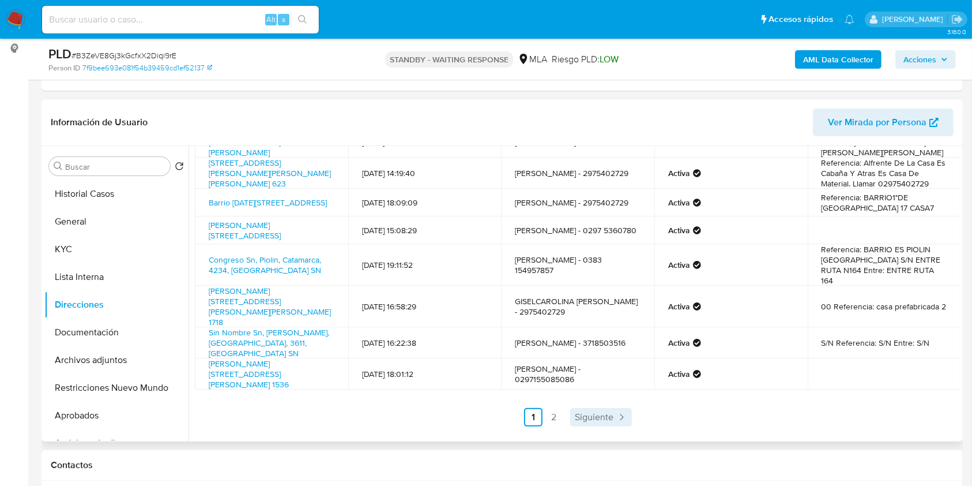
click at [613, 422] on link "Siguiente" at bounding box center [601, 417] width 62 height 18
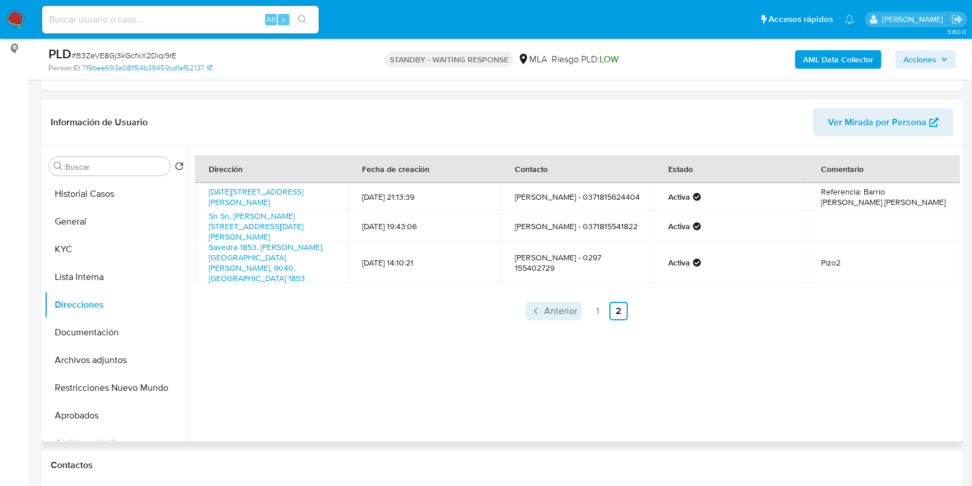
drag, startPoint x: 552, startPoint y: 285, endPoint x: 557, endPoint y: 290, distance: 6.9
click at [552, 285] on div "Dirección Fecha de creación Contacto Estado Comentario 25 De Mayo Sn, Siete Pal…" at bounding box center [577, 237] width 765 height 165
click at [558, 306] on span "Anterior" at bounding box center [560, 310] width 33 height 9
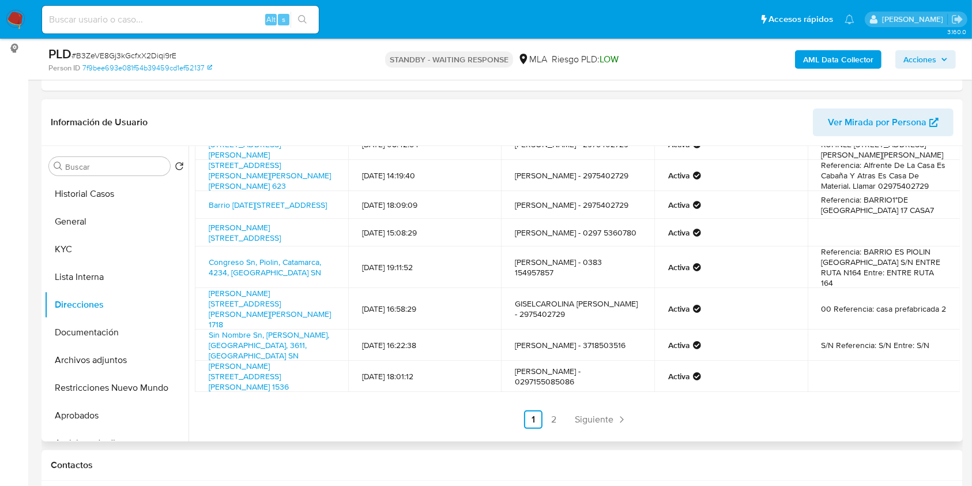
scroll to position [129, 0]
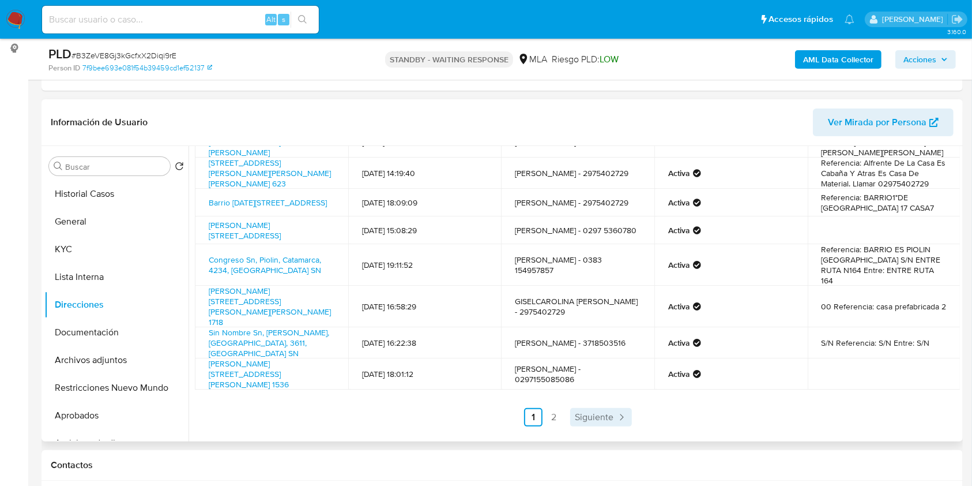
click at [604, 415] on span "Siguiente" at bounding box center [594, 416] width 39 height 9
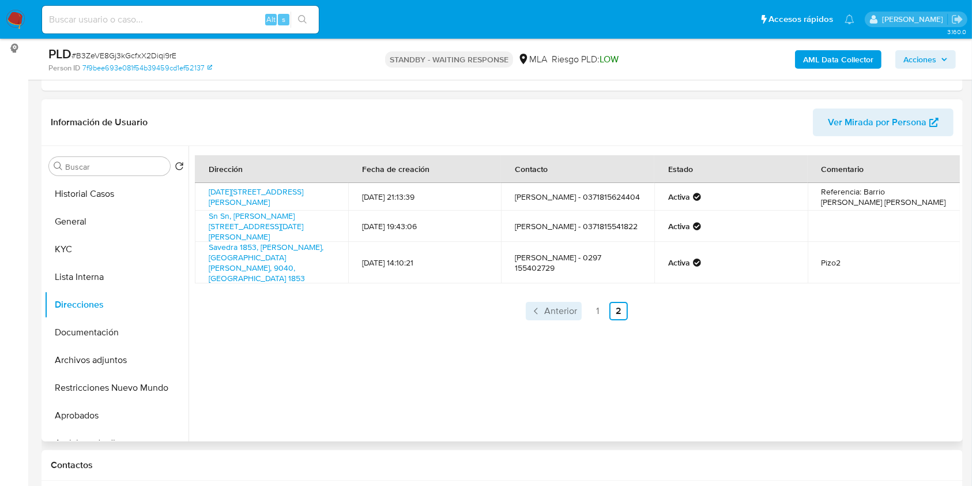
click at [540, 305] on icon "Paginación" at bounding box center [537, 311] width 12 height 12
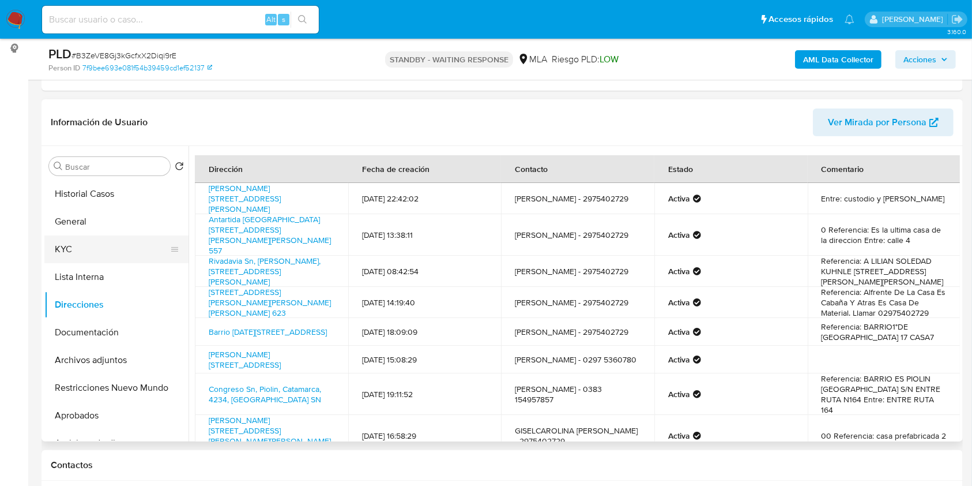
click at [118, 259] on button "KYC" at bounding box center [111, 249] width 135 height 28
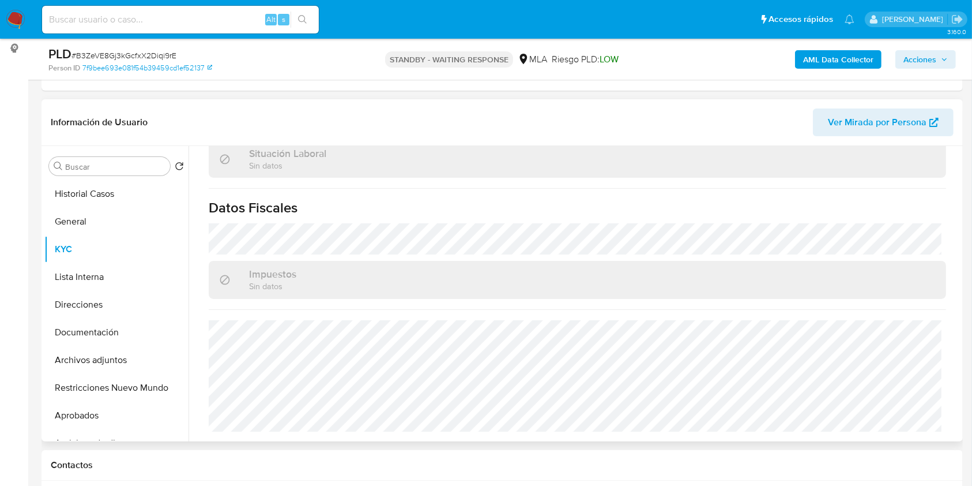
scroll to position [334, 0]
click at [106, 291] on button "Direcciones" at bounding box center [111, 305] width 135 height 28
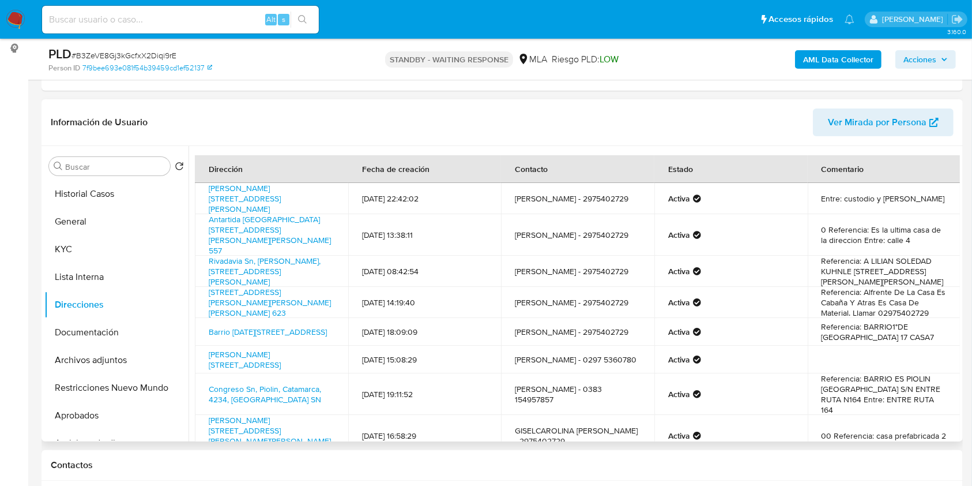
scroll to position [129, 0]
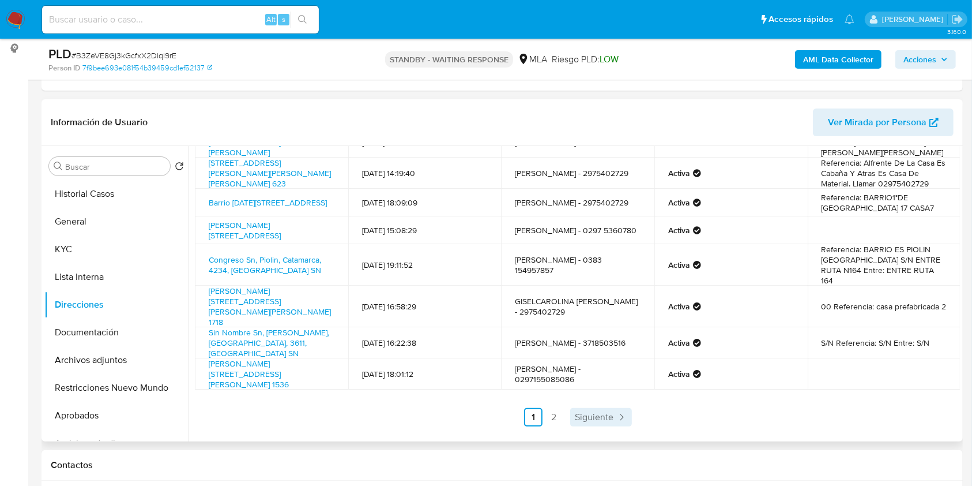
click at [575, 412] on span "Siguiente" at bounding box center [594, 416] width 39 height 9
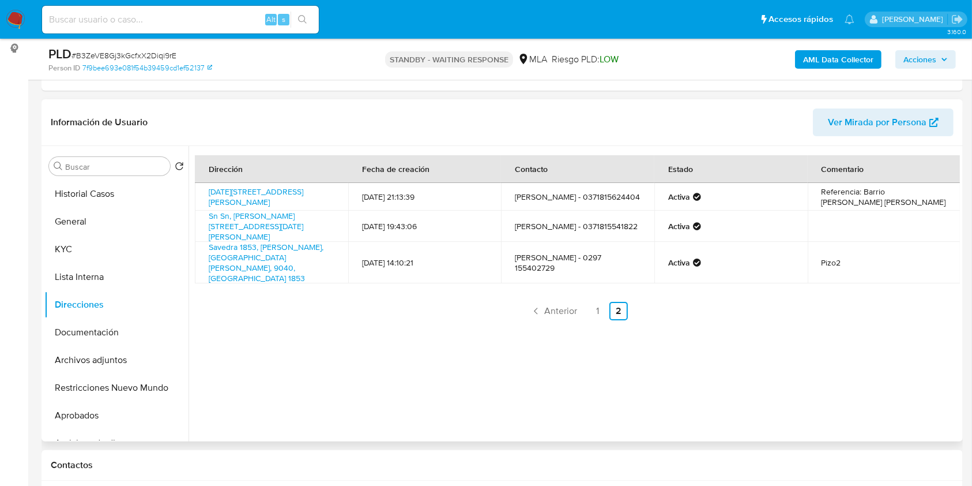
scroll to position [0, 0]
click at [550, 305] on link "Anterior" at bounding box center [554, 311] width 56 height 18
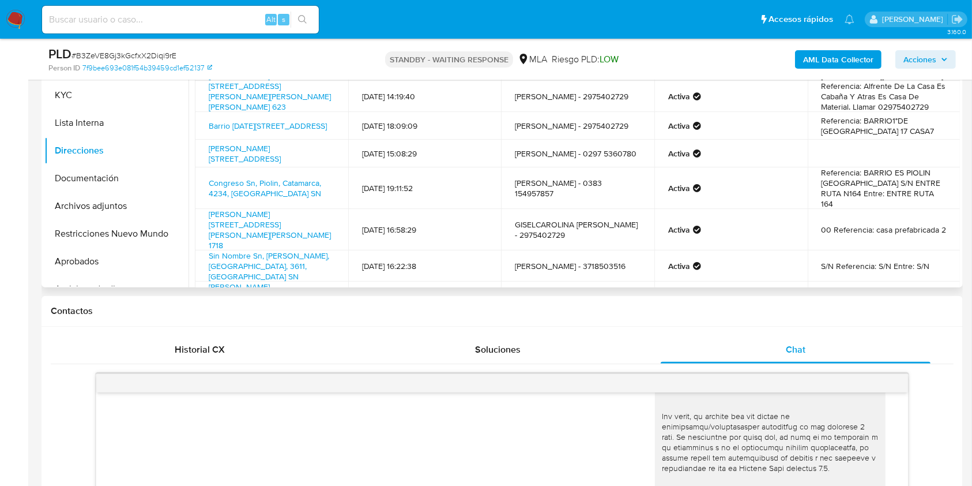
scroll to position [129, 0]
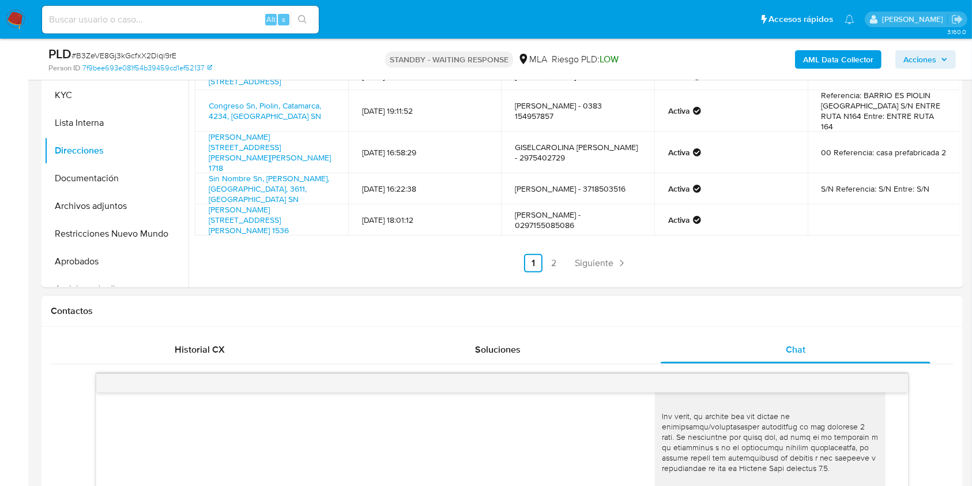
drag, startPoint x: 155, startPoint y: 174, endPoint x: 768, endPoint y: 318, distance: 629.8
click at [156, 173] on button "Documentación" at bounding box center [116, 178] width 144 height 28
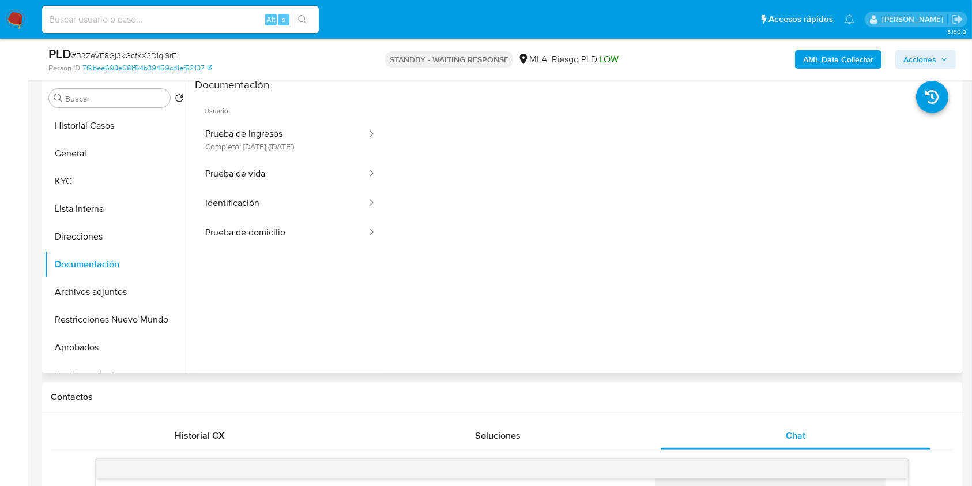
scroll to position [153, 0]
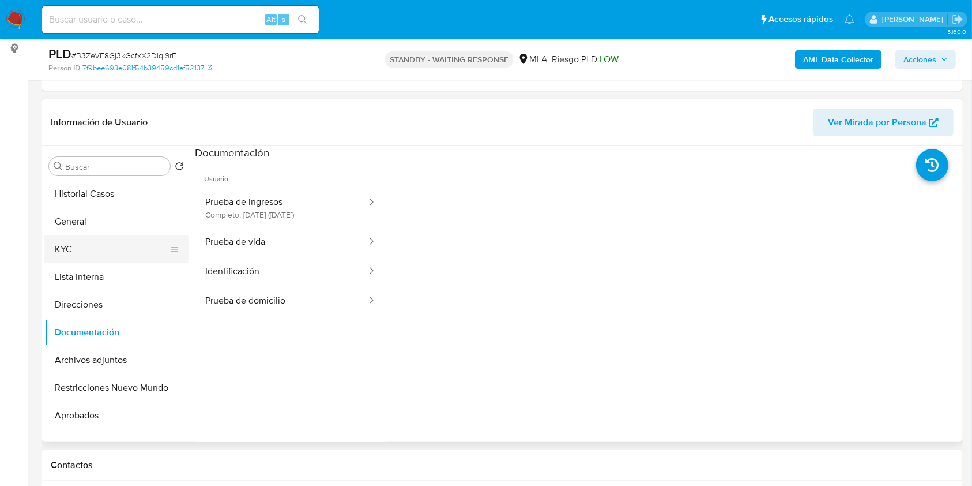
click at [63, 256] on button "KYC" at bounding box center [111, 249] width 135 height 28
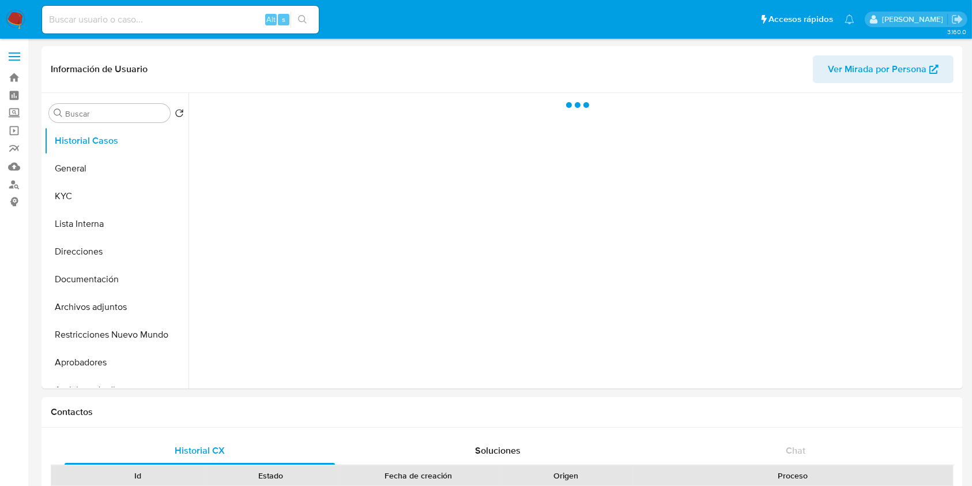
select select "10"
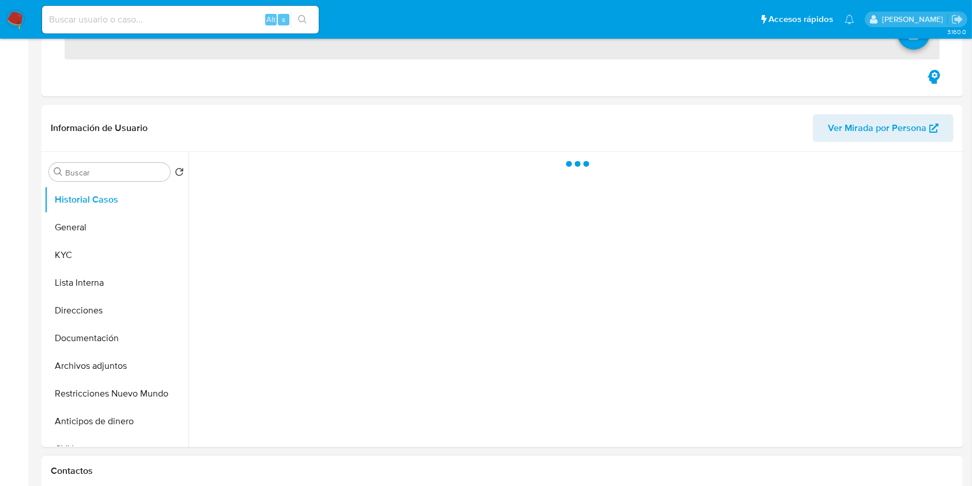
scroll to position [307, 0]
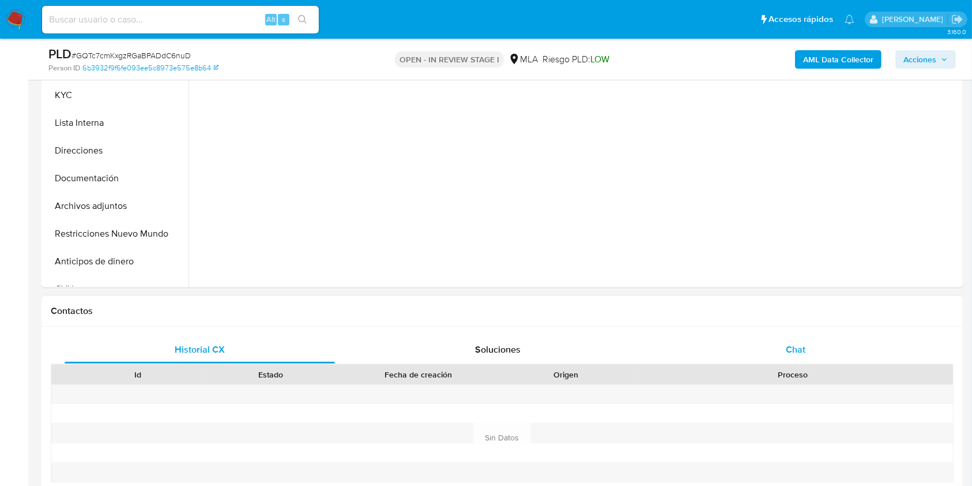
click at [806, 349] on div "Chat" at bounding box center [796, 350] width 270 height 28
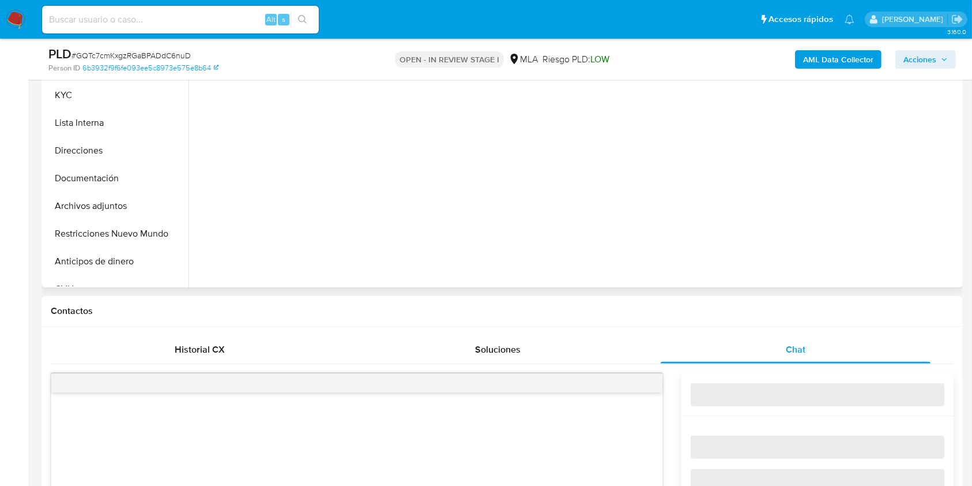
select select "10"
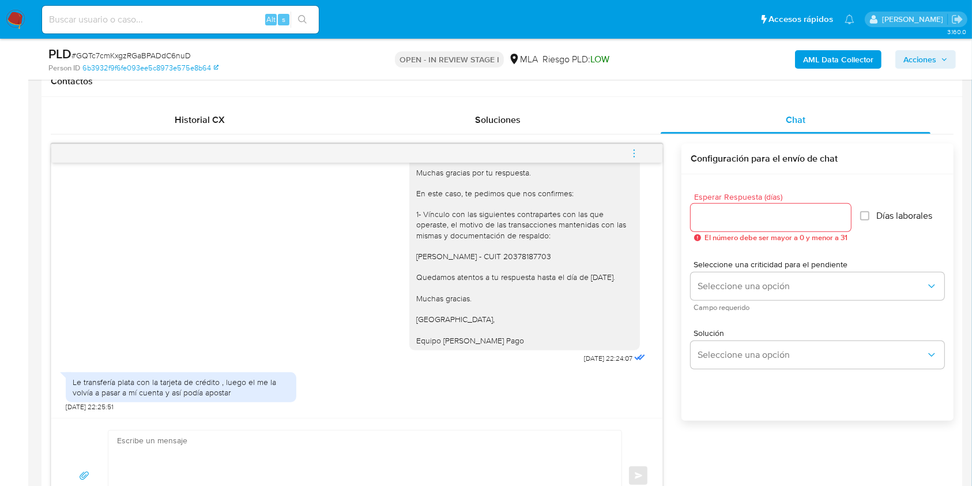
scroll to position [542, 0]
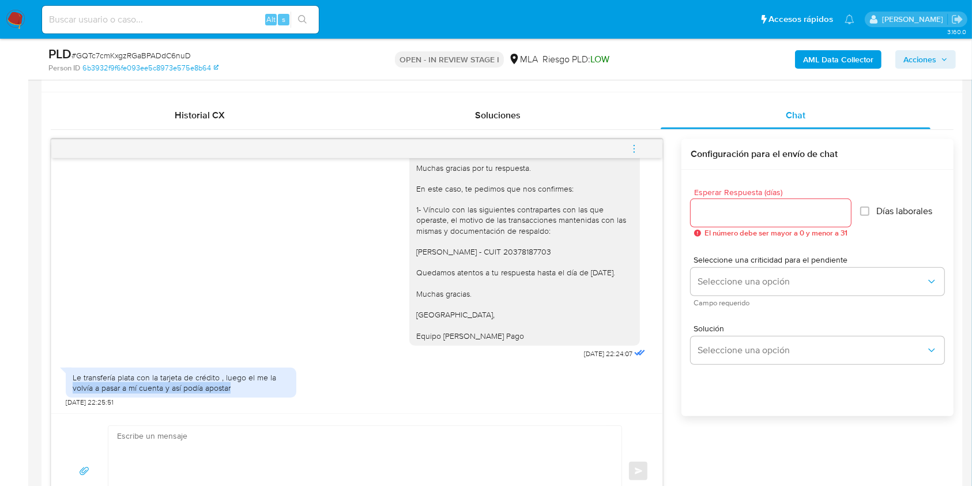
click at [655, 378] on div "[DATE] 17:29:05 Hola buenos días , quería saber porque motivo tengo presentar e…" at bounding box center [356, 285] width 611 height 255
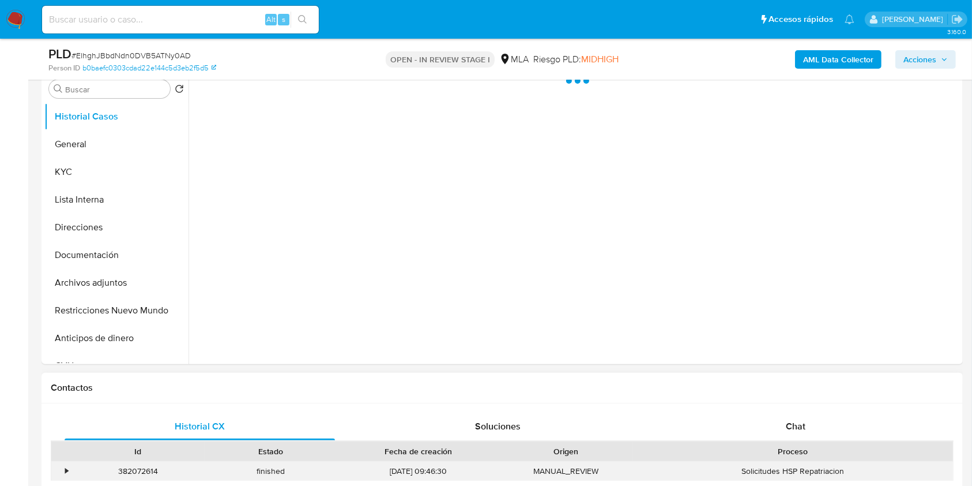
scroll to position [461, 0]
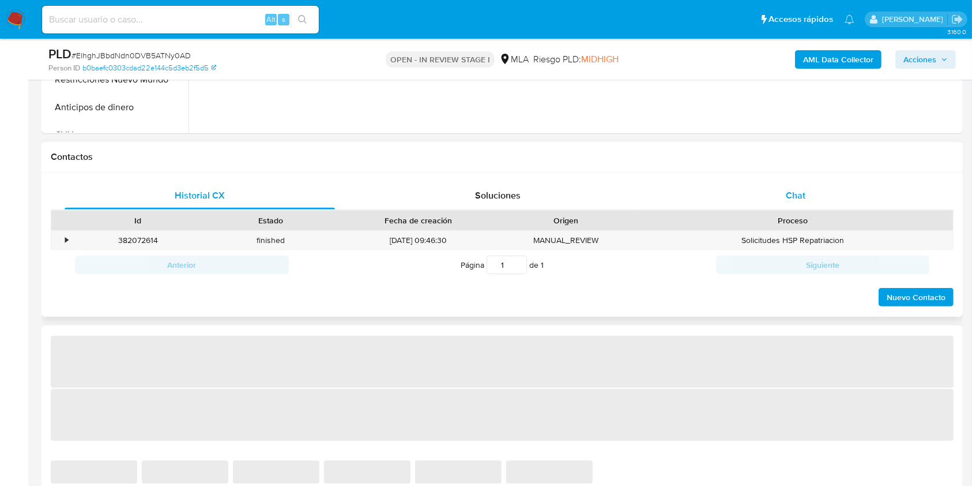
click at [801, 205] on div "Chat" at bounding box center [796, 196] width 270 height 28
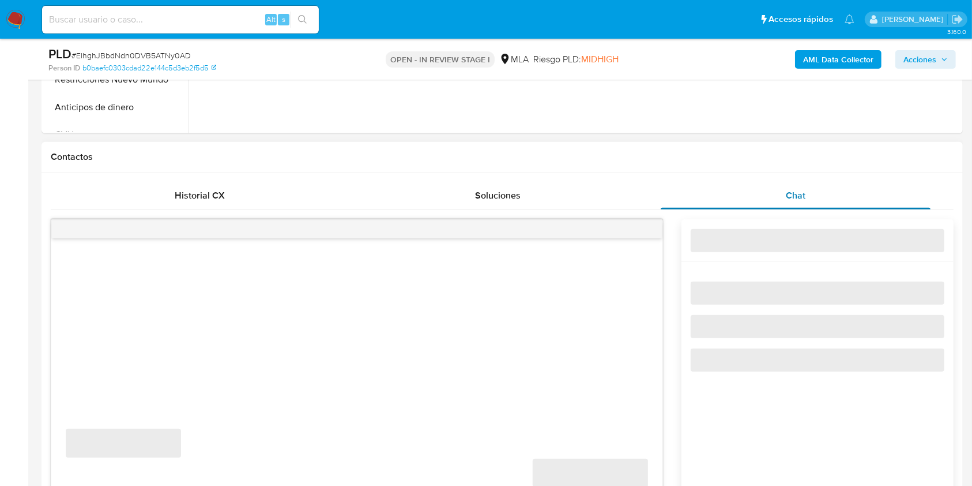
select select "10"
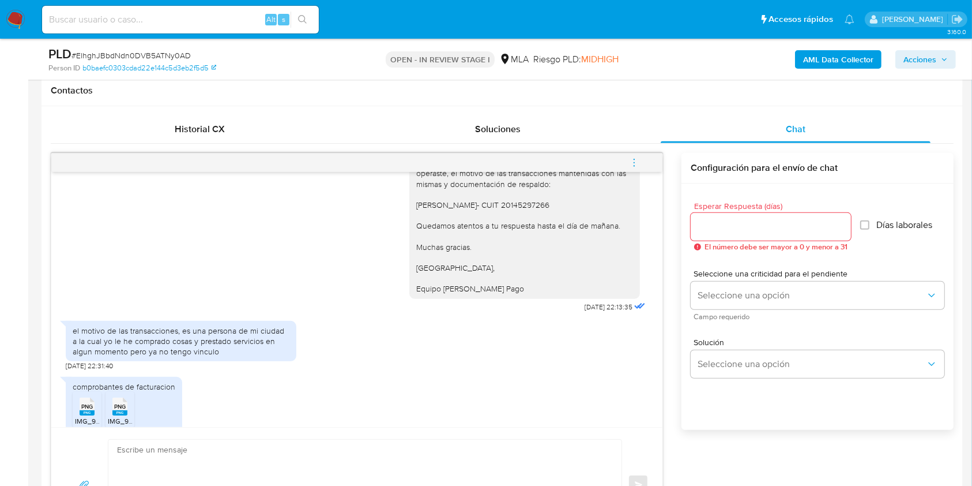
scroll to position [858, 0]
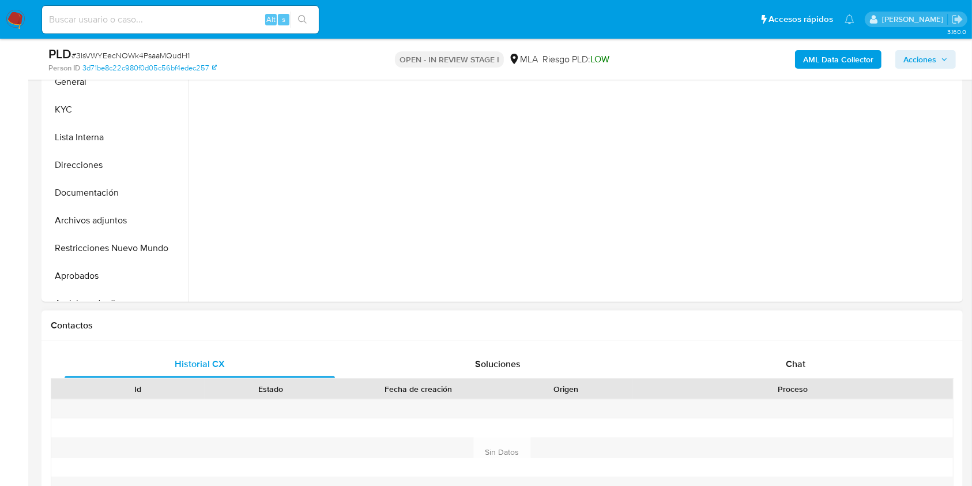
select select "10"
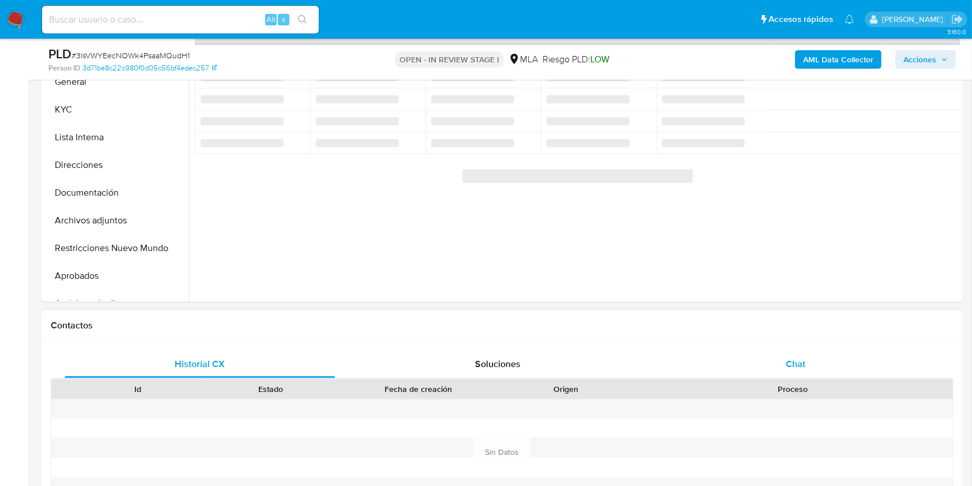
scroll to position [307, 0]
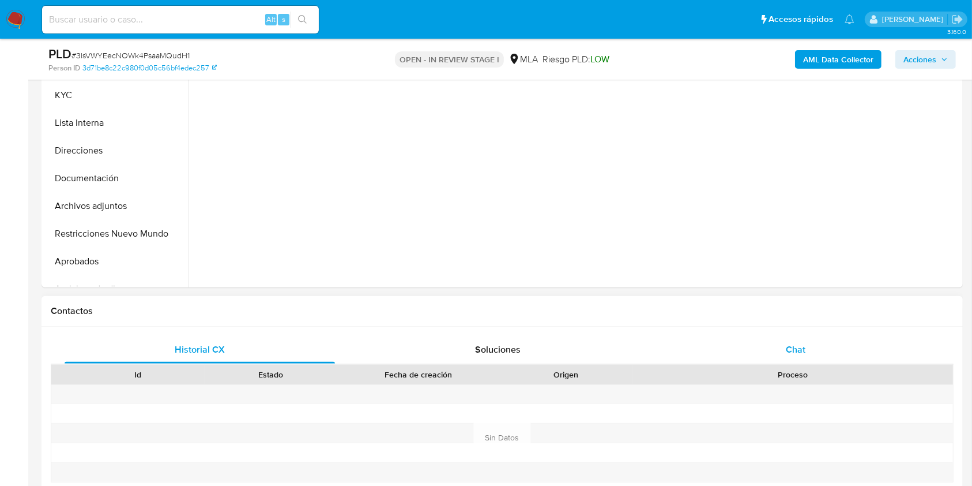
click at [809, 352] on div "Chat" at bounding box center [796, 350] width 270 height 28
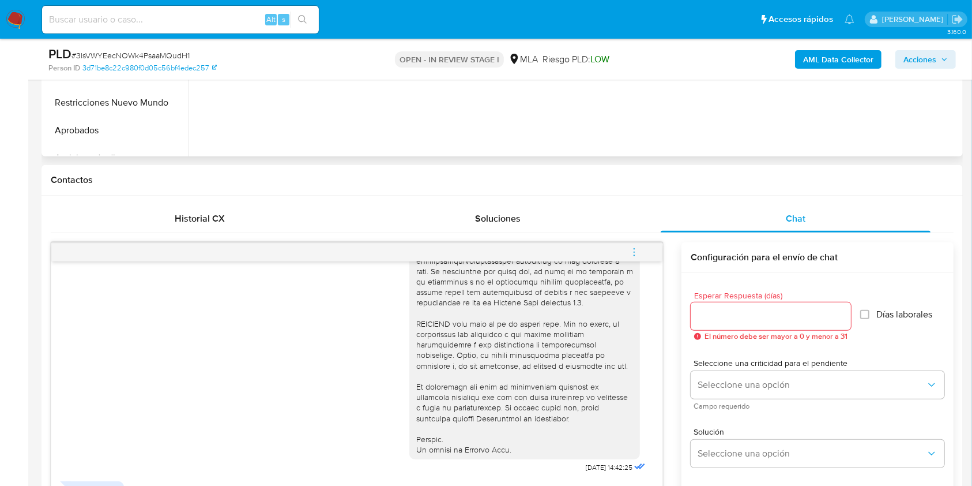
scroll to position [146, 0]
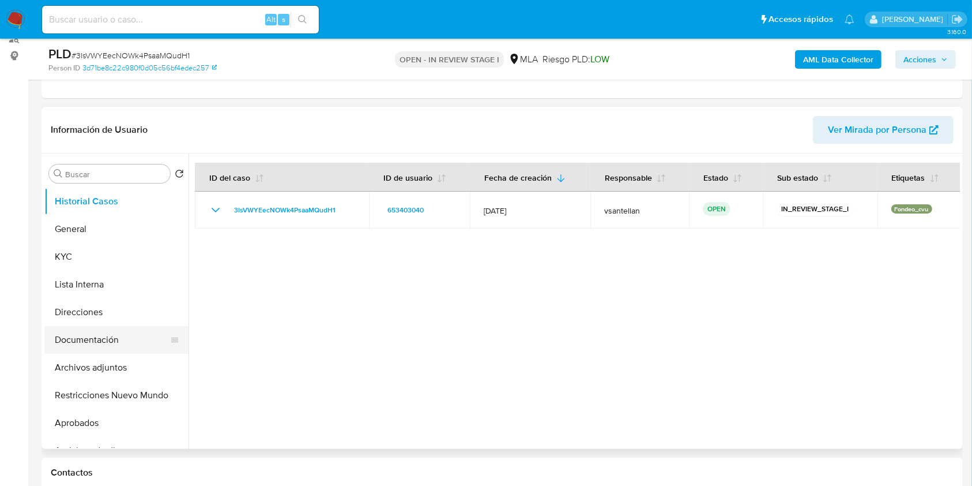
click at [107, 326] on button "Documentación" at bounding box center [111, 340] width 135 height 28
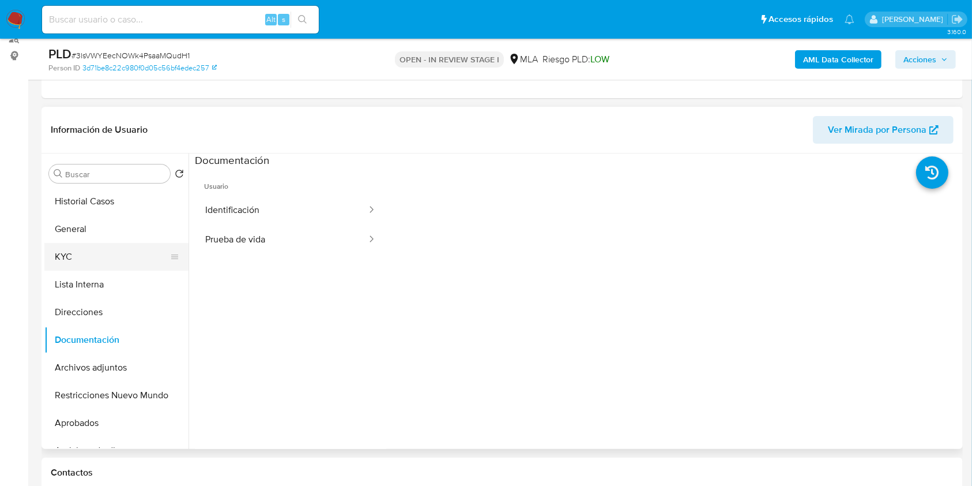
click at [81, 260] on button "KYC" at bounding box center [111, 257] width 135 height 28
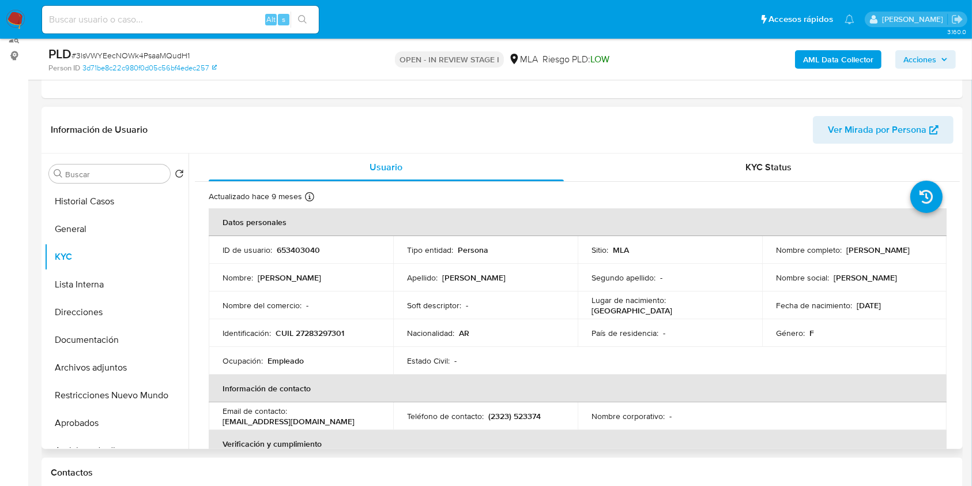
click at [310, 330] on p "CUIL 27283297301" at bounding box center [310, 333] width 69 height 10
copy p "27283297301"
click at [131, 337] on button "Documentación" at bounding box center [111, 340] width 135 height 28
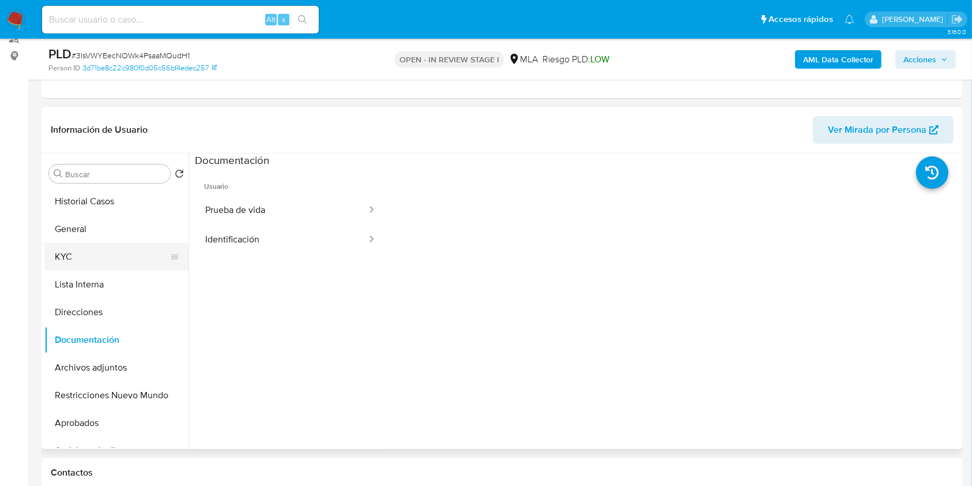
click at [102, 257] on button "KYC" at bounding box center [111, 257] width 135 height 28
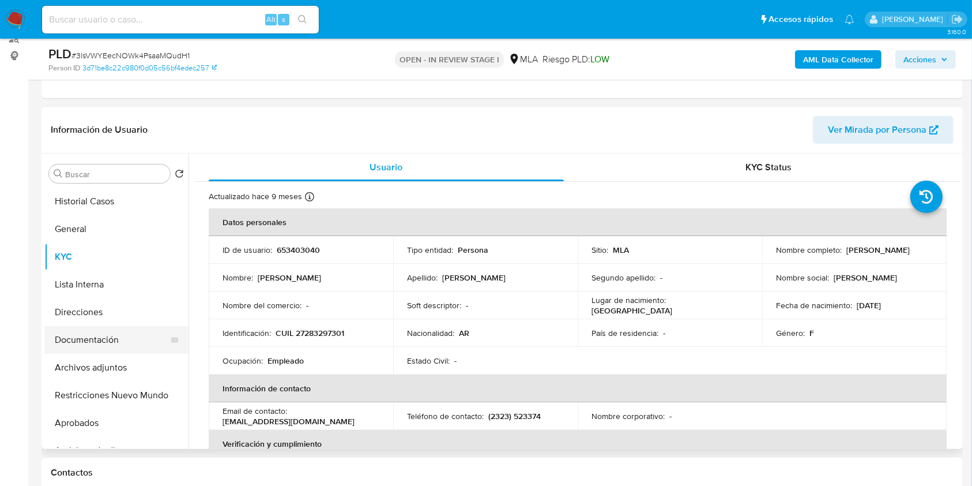
click at [143, 340] on button "Documentación" at bounding box center [111, 340] width 135 height 28
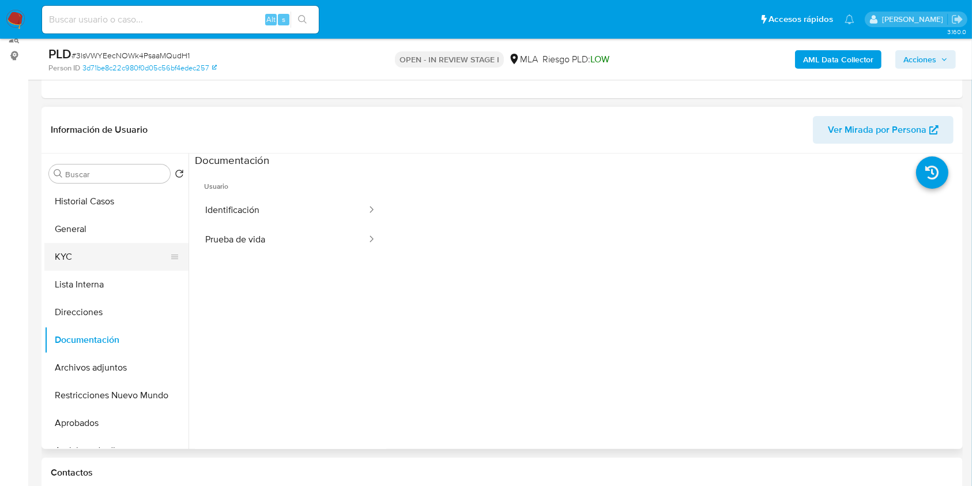
drag, startPoint x: 99, startPoint y: 257, endPoint x: 107, endPoint y: 254, distance: 8.3
click at [99, 257] on button "KYC" at bounding box center [111, 257] width 135 height 28
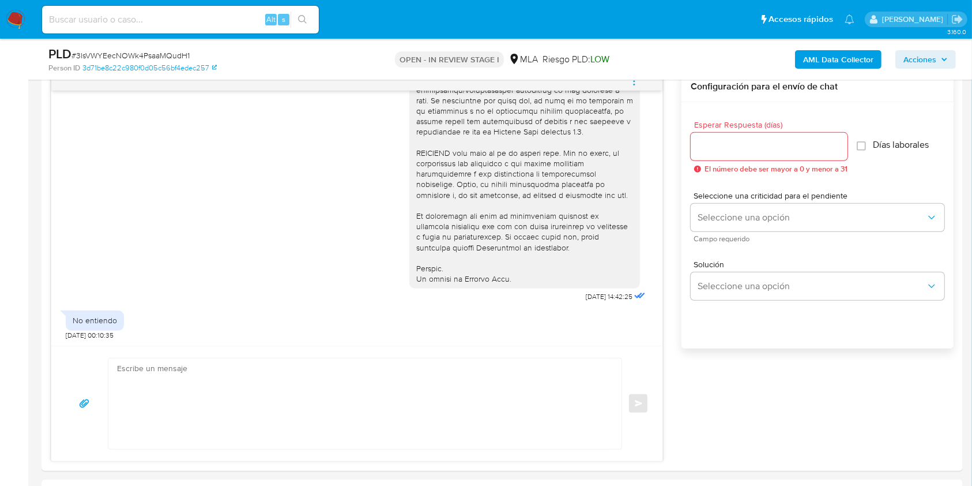
scroll to position [635, 0]
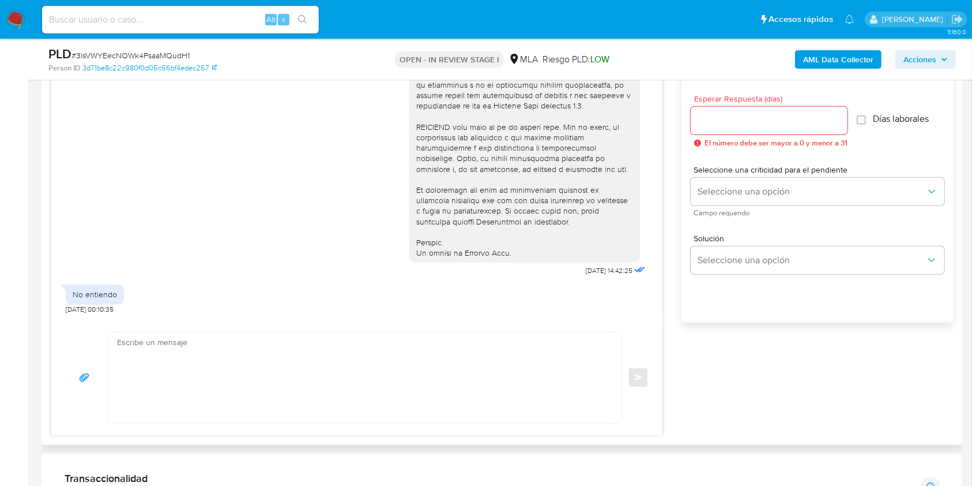
click at [263, 381] on textarea at bounding box center [362, 377] width 490 height 91
paste textarea "Hola Agustin Nicolas Cittadini, En función de las operaciones registradas en tu…"
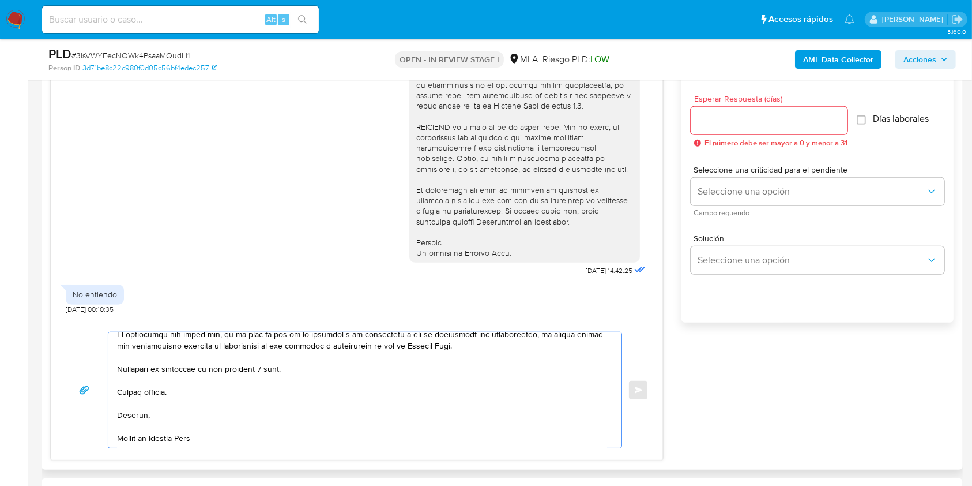
scroll to position [410, 0]
click at [271, 367] on textarea at bounding box center [362, 389] width 490 height 115
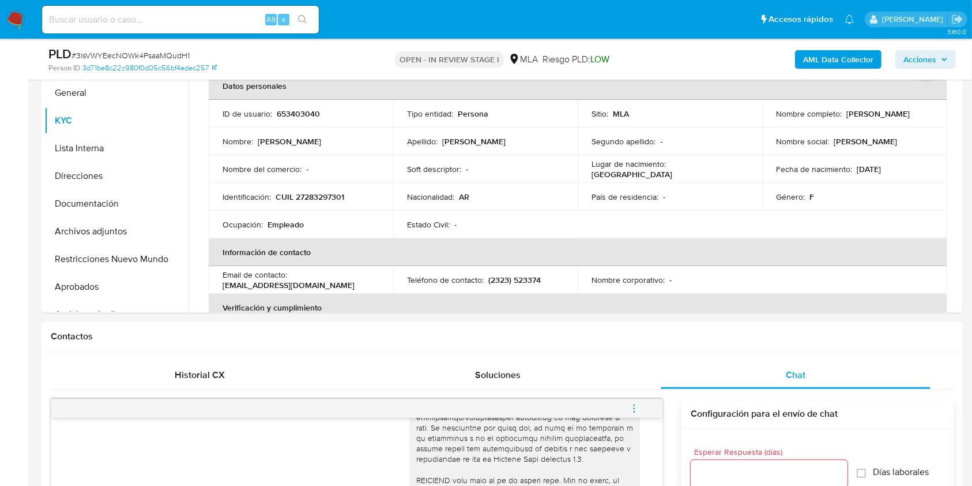
scroll to position [269, 0]
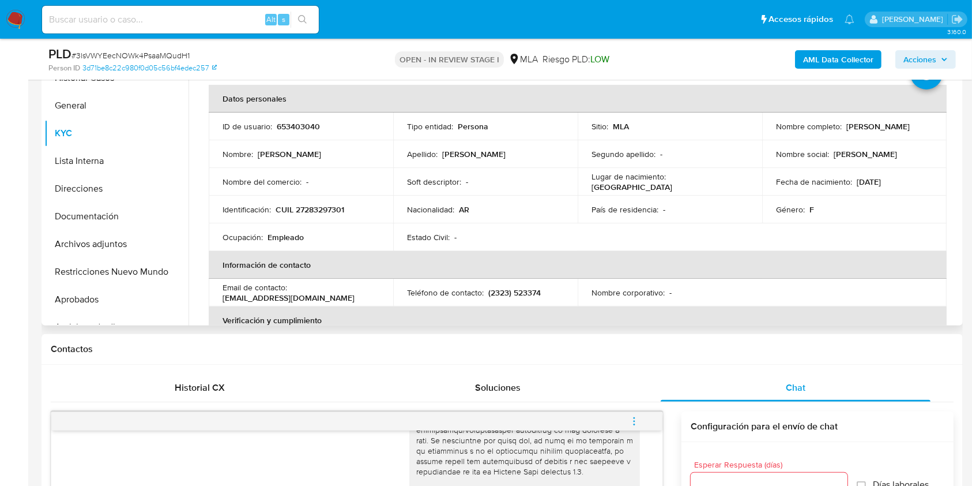
drag, startPoint x: 826, startPoint y: 136, endPoint x: 766, endPoint y: 130, distance: 60.2
click at [766, 130] on td "Nombre completo : Adriana Silvina Viñales" at bounding box center [854, 126] width 185 height 28
copy p "Adriana Silvina Viñales"
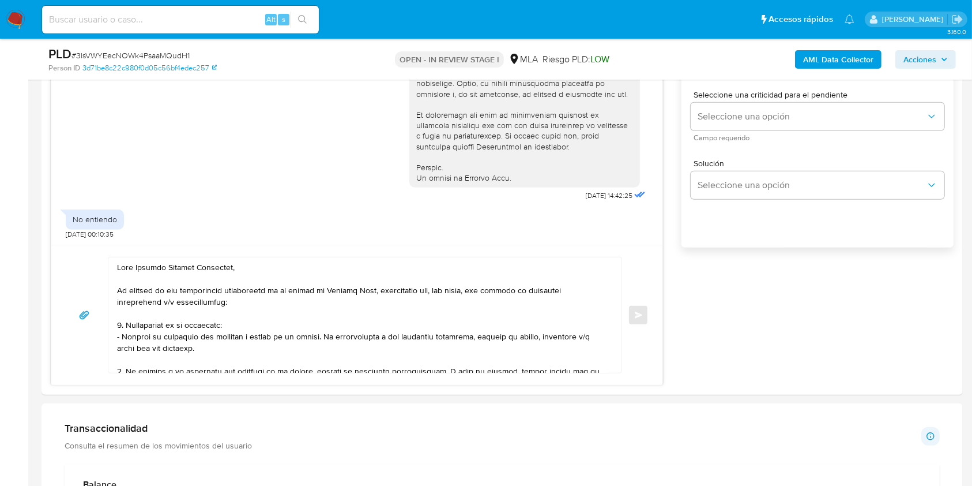
scroll to position [678, 0]
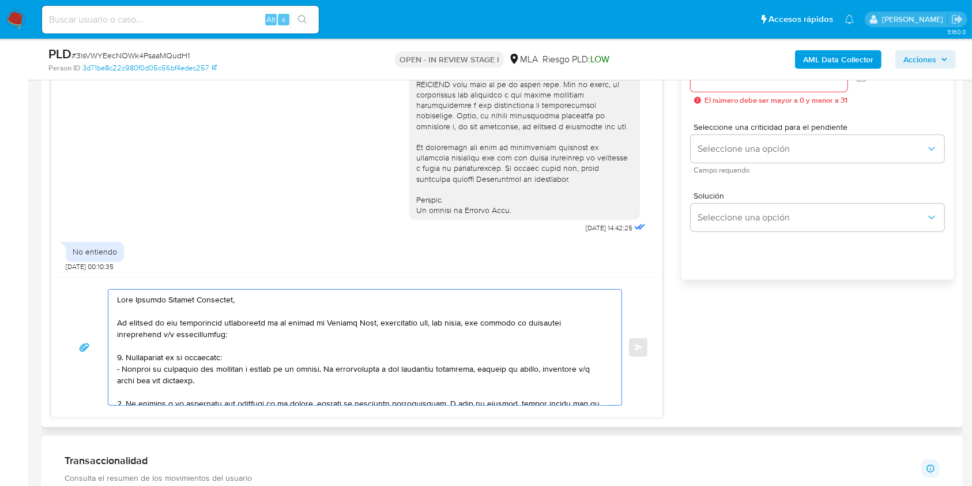
drag, startPoint x: 134, startPoint y: 298, endPoint x: 221, endPoint y: 294, distance: 87.2
click at [221, 294] on textarea at bounding box center [362, 347] width 490 height 115
paste textarea "Adriana Silvina Viñales"
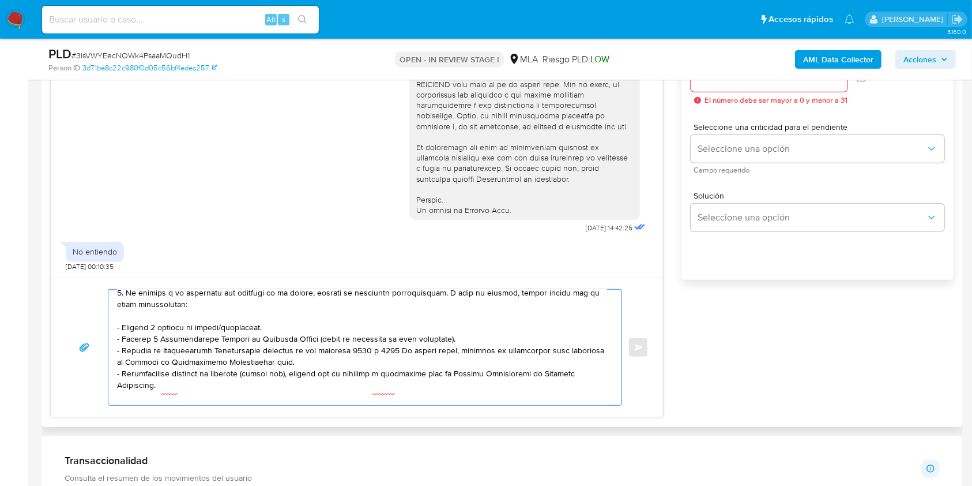
scroll to position [0, 0]
drag, startPoint x: 167, startPoint y: 390, endPoint x: 112, endPoint y: 341, distance: 74.0
click at [112, 341] on div at bounding box center [362, 347] width 508 height 115
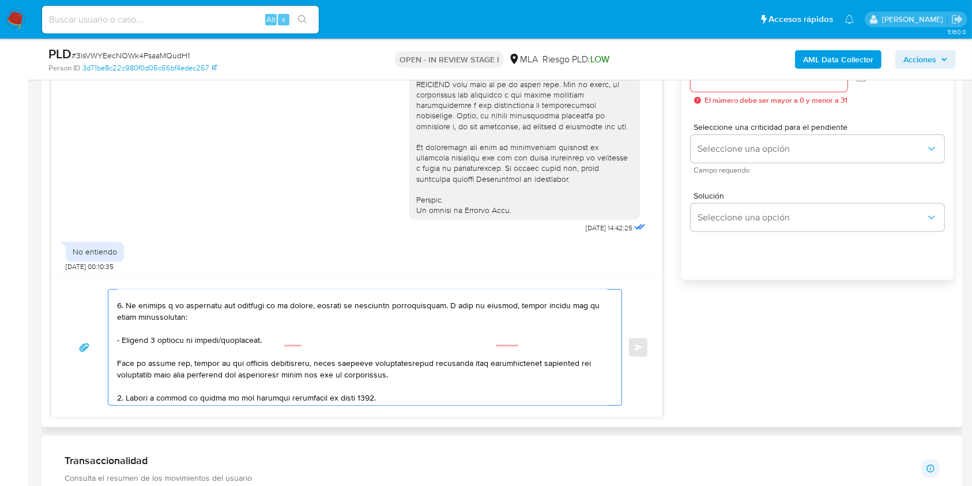
scroll to position [142, 0]
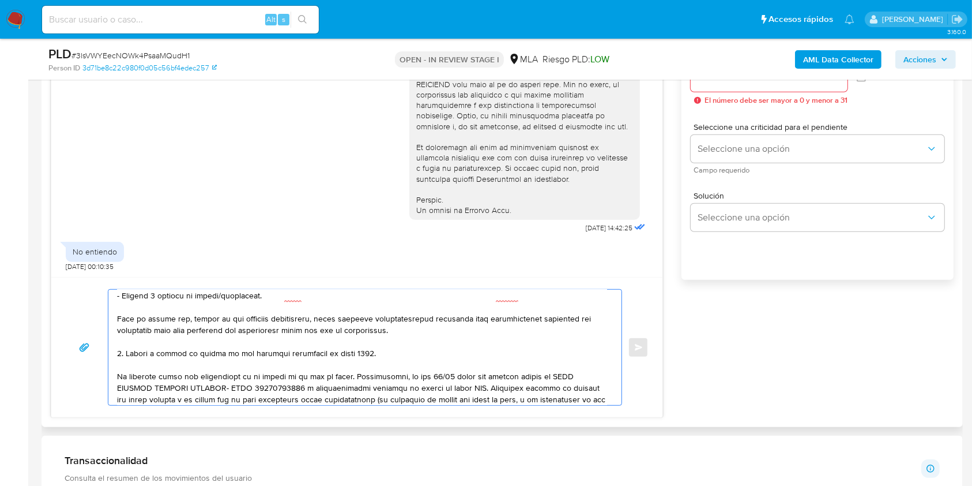
drag, startPoint x: 329, startPoint y: 360, endPoint x: 343, endPoint y: 356, distance: 14.8
click at [343, 356] on textarea at bounding box center [362, 347] width 490 height 115
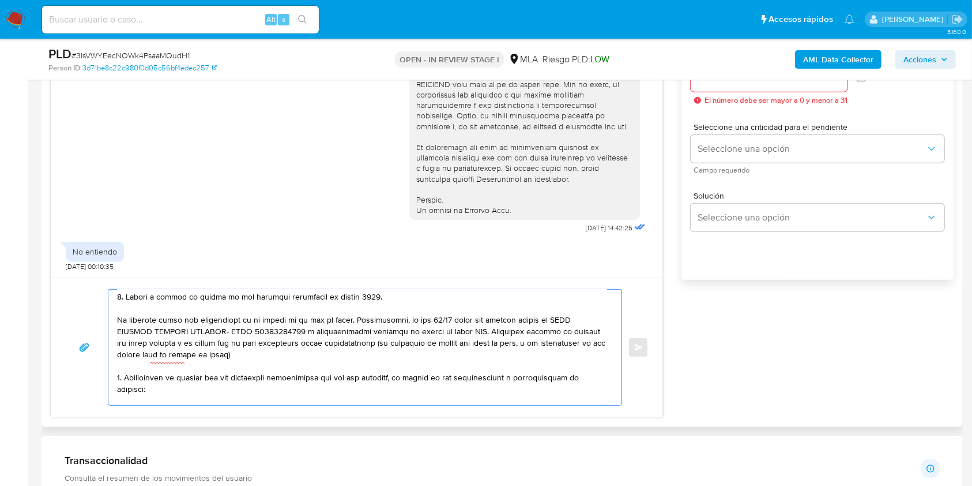
scroll to position [219, 0]
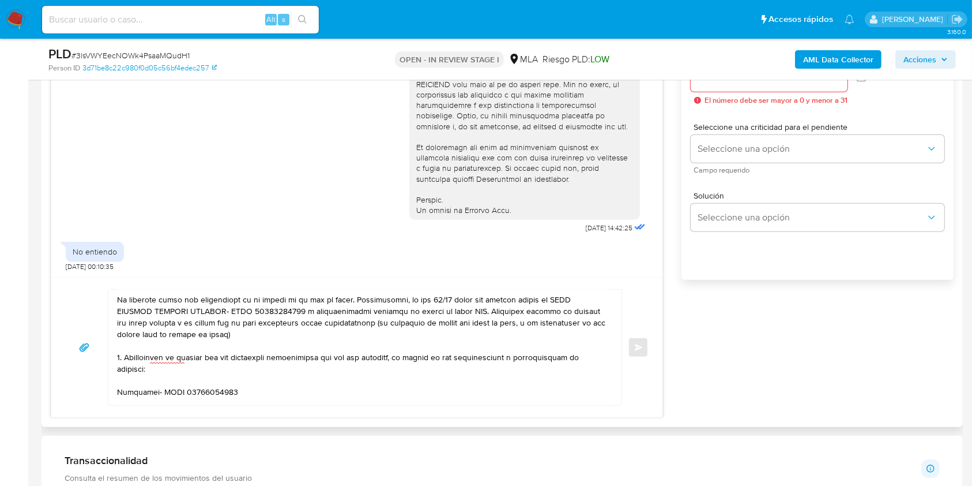
drag, startPoint x: 116, startPoint y: 305, endPoint x: 251, endPoint y: 340, distance: 139.9
click at [252, 339] on div at bounding box center [362, 347] width 508 height 115
drag, startPoint x: 251, startPoint y: 340, endPoint x: 115, endPoint y: 305, distance: 140.4
click at [115, 305] on div at bounding box center [362, 347] width 508 height 115
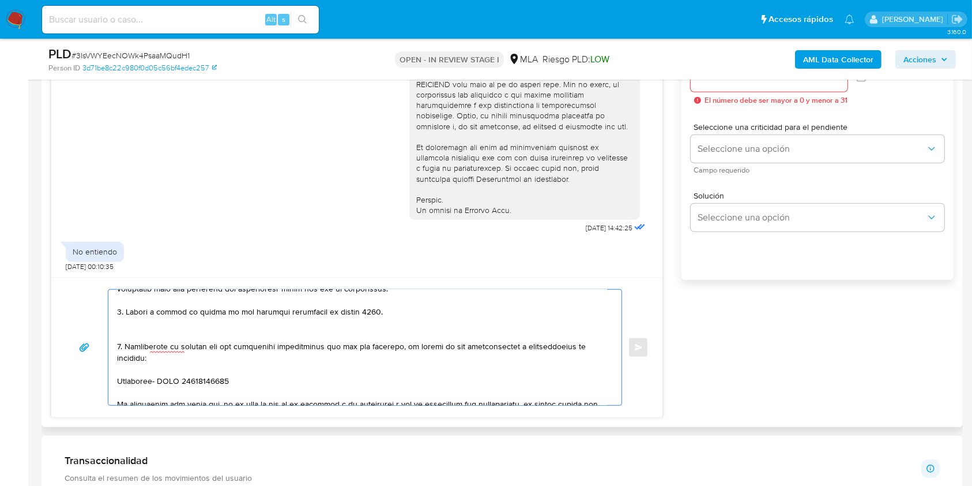
scroll to position [172, 0]
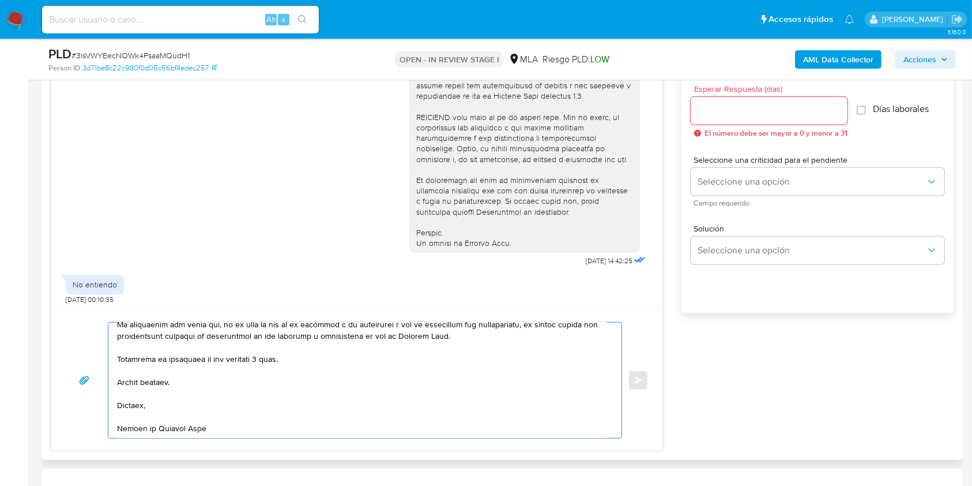
type textarea "Hola Adriana Silvina Viñales, En función de las operaciones registradas en tu c…"
click at [709, 117] on input "Esperar Respuesta (días)" at bounding box center [769, 110] width 157 height 15
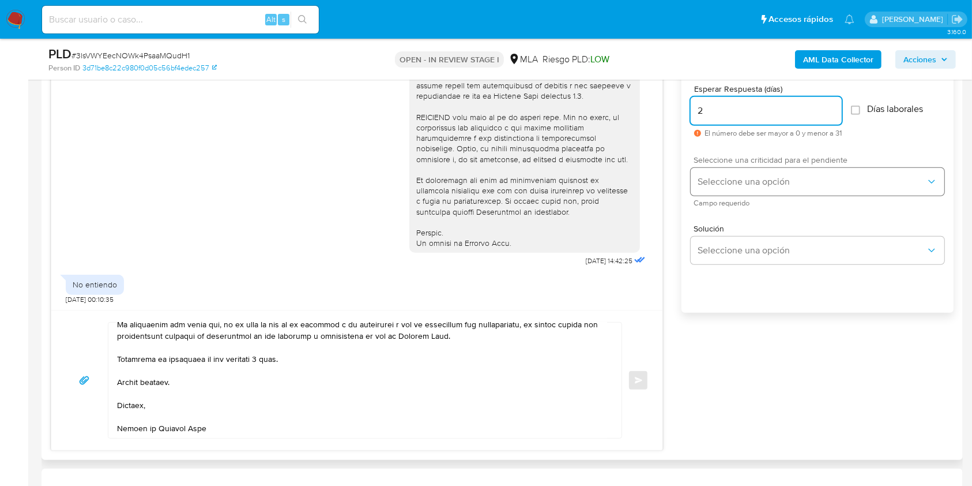
type input "2"
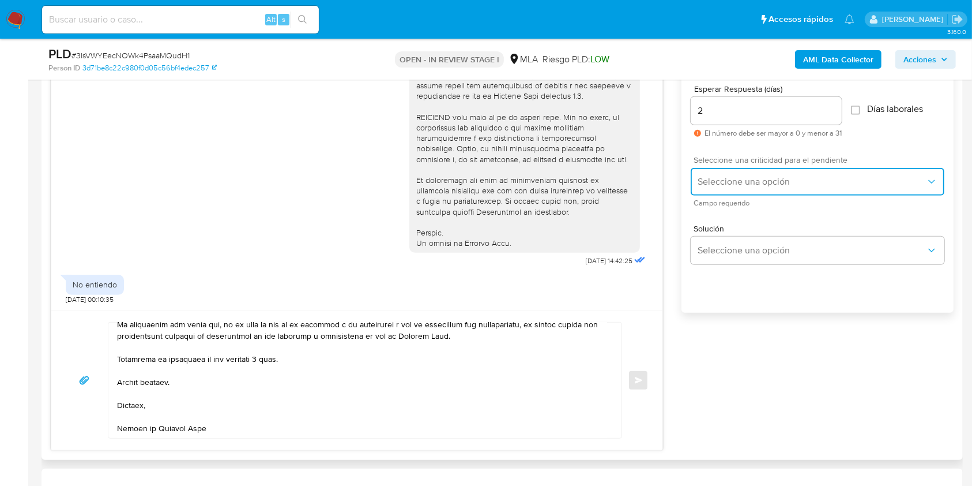
click at [723, 187] on button "Seleccione una opción" at bounding box center [818, 182] width 254 height 28
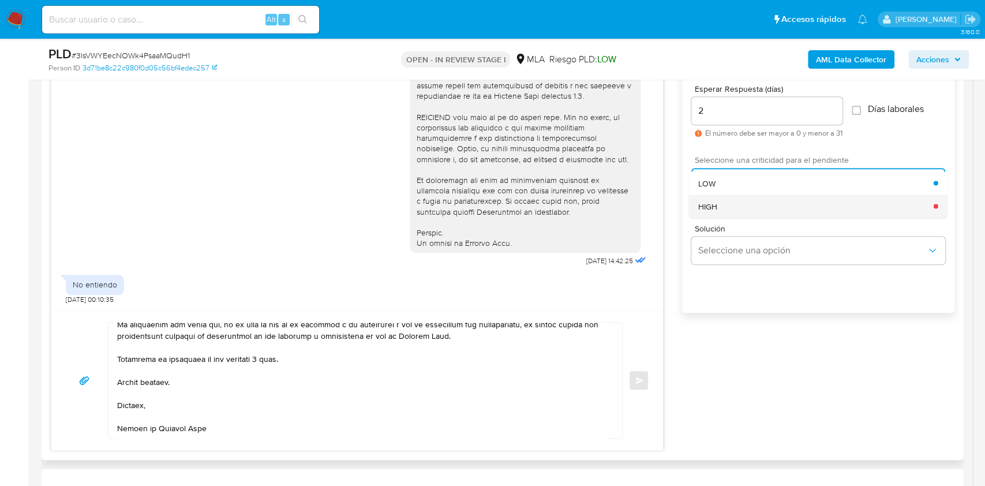
click at [714, 205] on span "HIGH" at bounding box center [707, 206] width 19 height 10
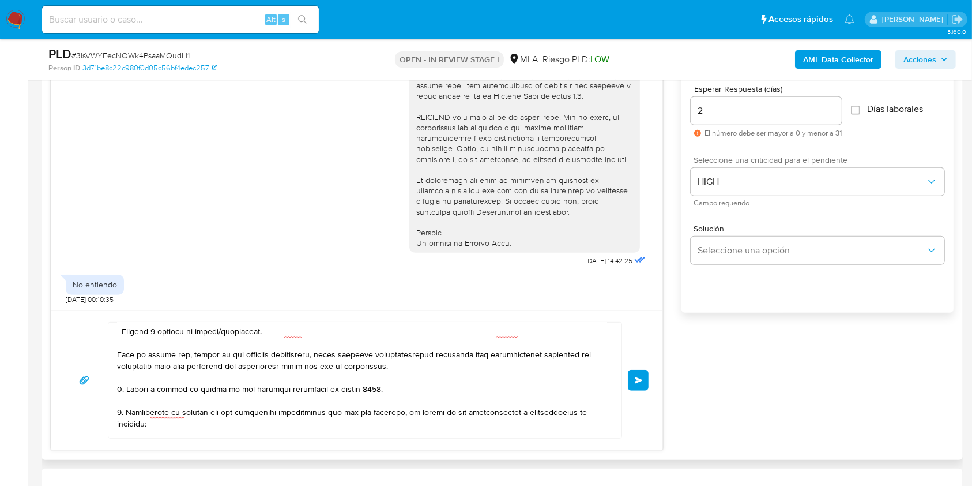
click at [640, 372] on button "Enviar" at bounding box center [638, 380] width 21 height 21
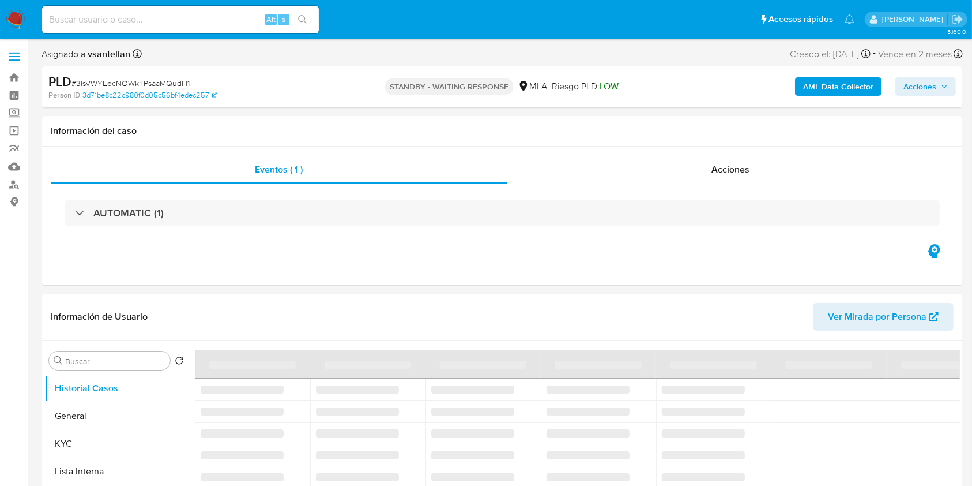
select select "10"
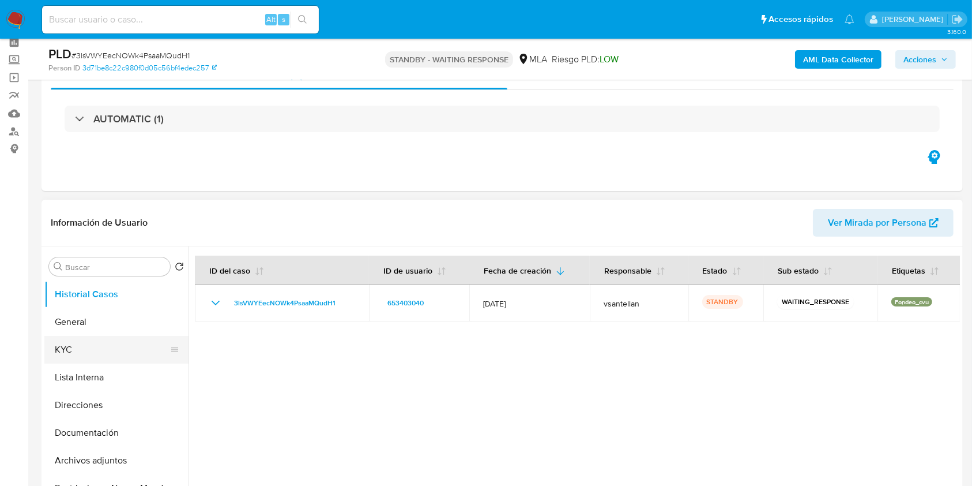
scroll to position [77, 0]
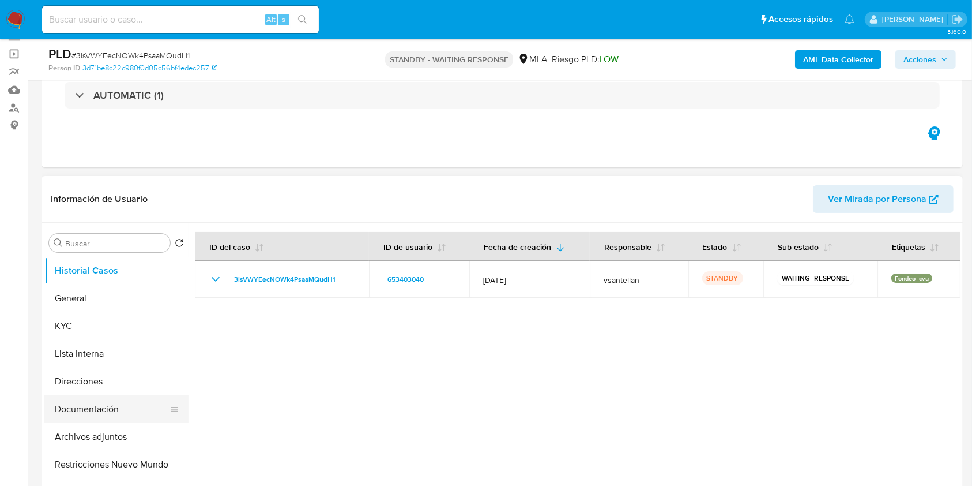
click at [142, 408] on button "Documentación" at bounding box center [111, 409] width 135 height 28
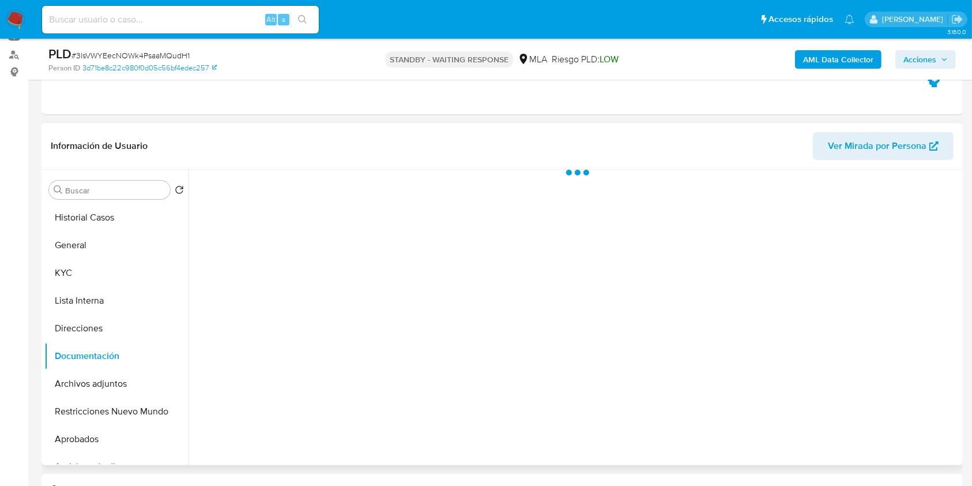
scroll to position [153, 0]
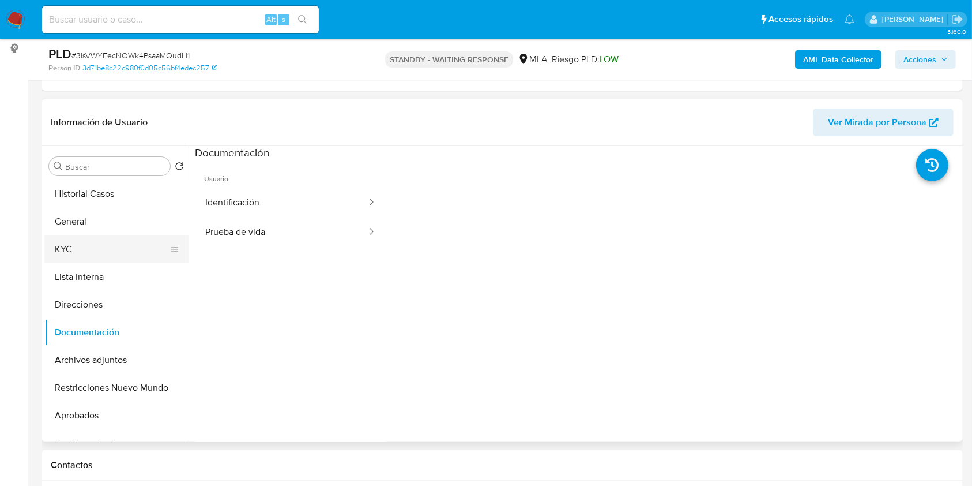
click at [133, 254] on button "KYC" at bounding box center [111, 249] width 135 height 28
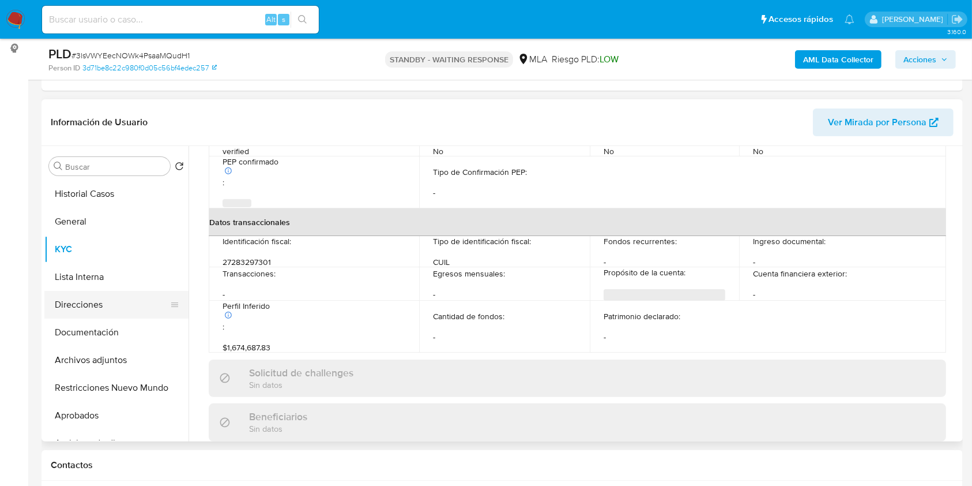
scroll to position [607, 0]
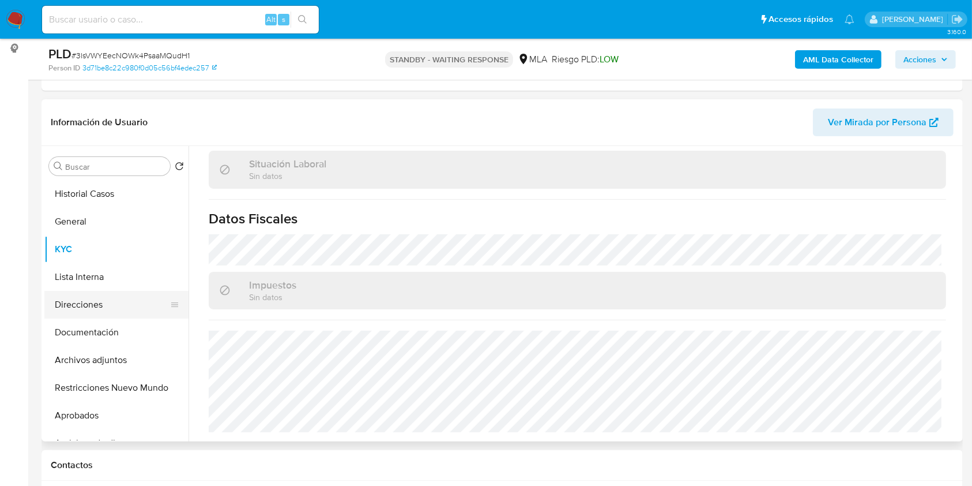
click at [114, 317] on button "Direcciones" at bounding box center [111, 305] width 135 height 28
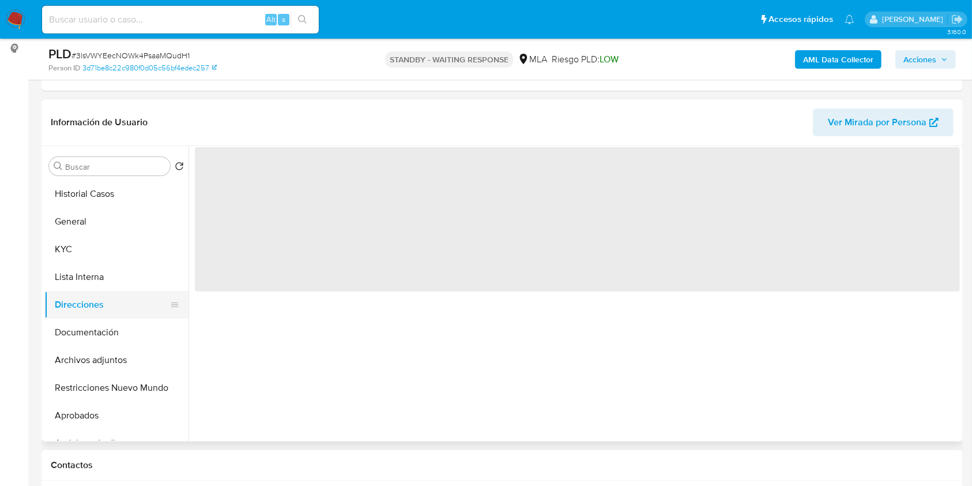
scroll to position [0, 0]
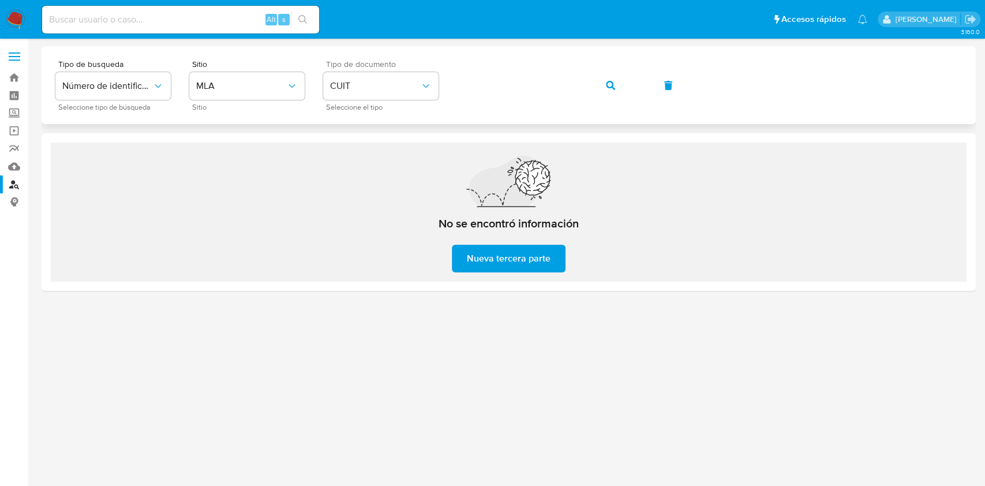
click at [348, 108] on div "Tipo de busqueda Número de identificación Seleccione tipo de búsqueda Sitio MLA…" at bounding box center [508, 85] width 906 height 50
click at [618, 90] on button "button" at bounding box center [610, 86] width 39 height 28
